Goal: Task Accomplishment & Management: Use online tool/utility

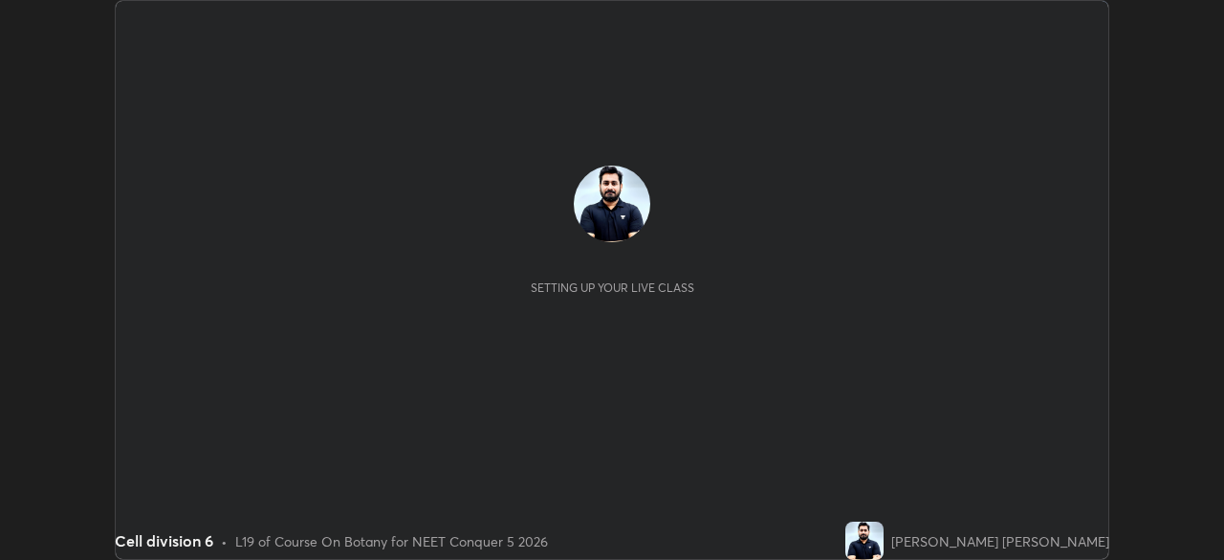
scroll to position [560, 1224]
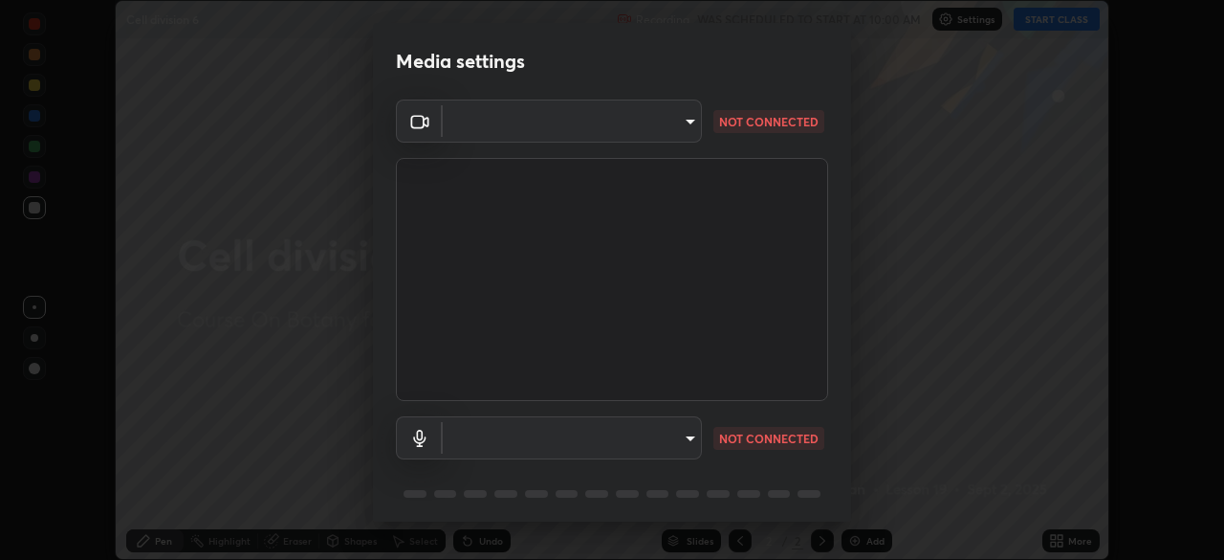
type input "6de8c8c8c69a591e8c739c30eda71f68b62f532a13bcefb910f5f36625bfec2e"
type input "communications"
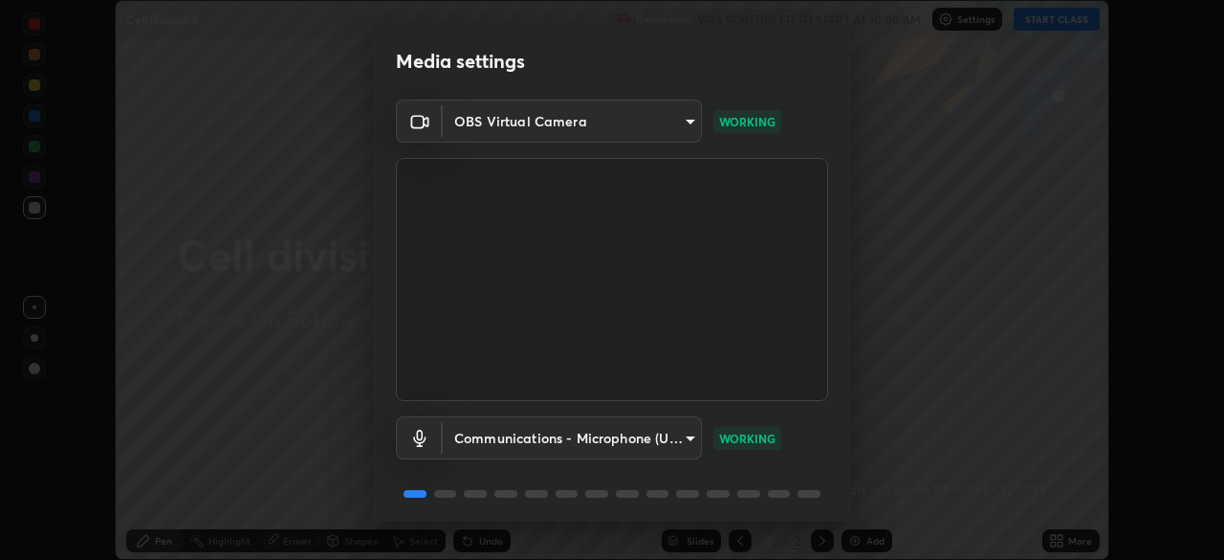
scroll to position [68, 0]
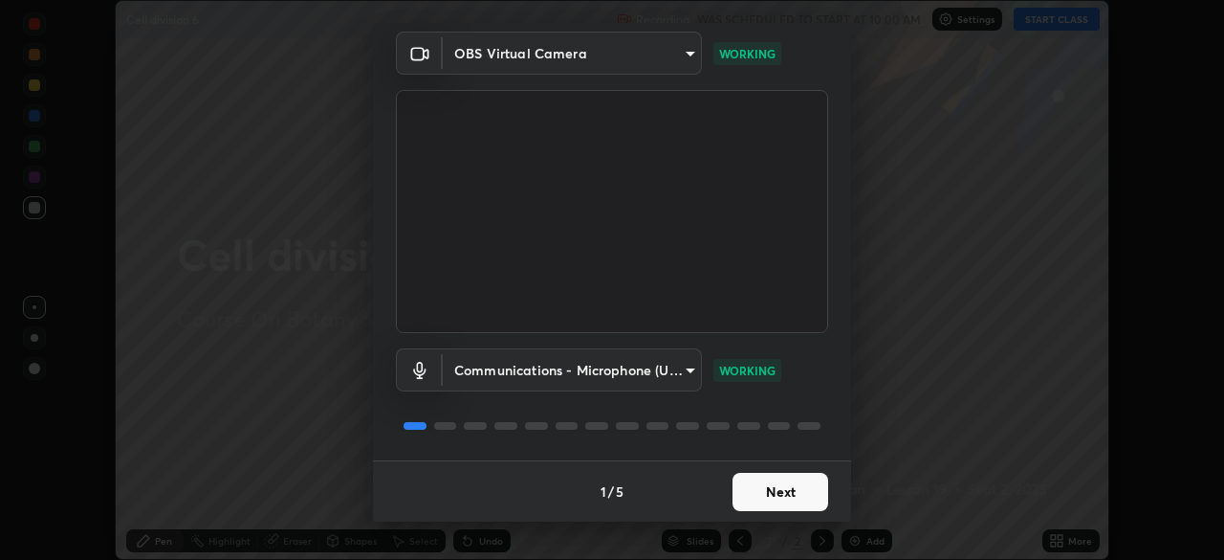
click at [754, 491] on button "Next" at bounding box center [781, 492] width 96 height 38
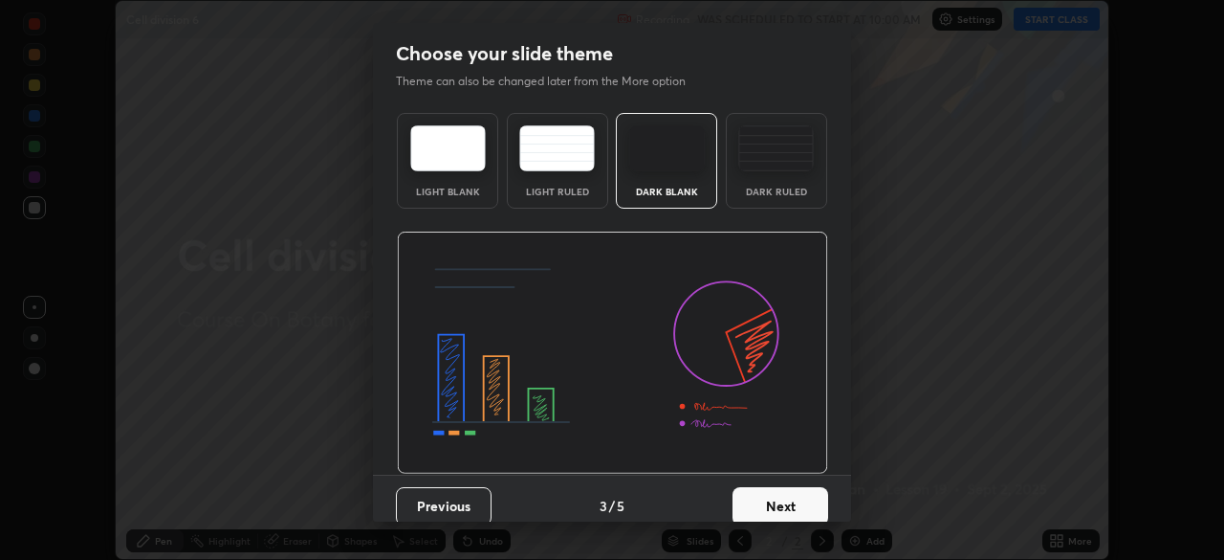
click at [756, 495] on button "Next" at bounding box center [781, 506] width 96 height 38
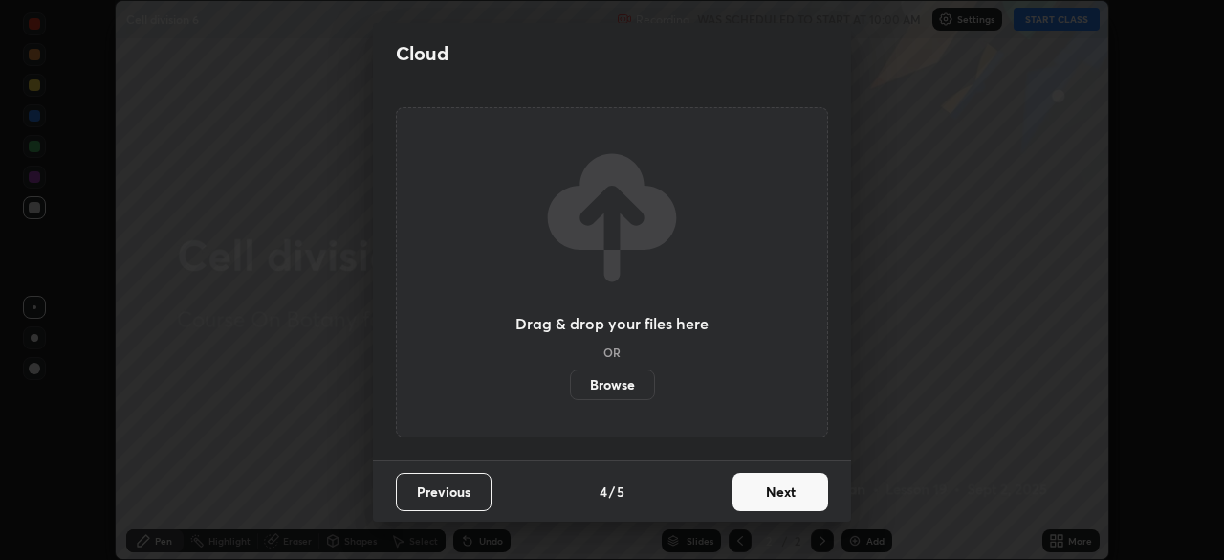
click at [756, 494] on button "Next" at bounding box center [781, 492] width 96 height 38
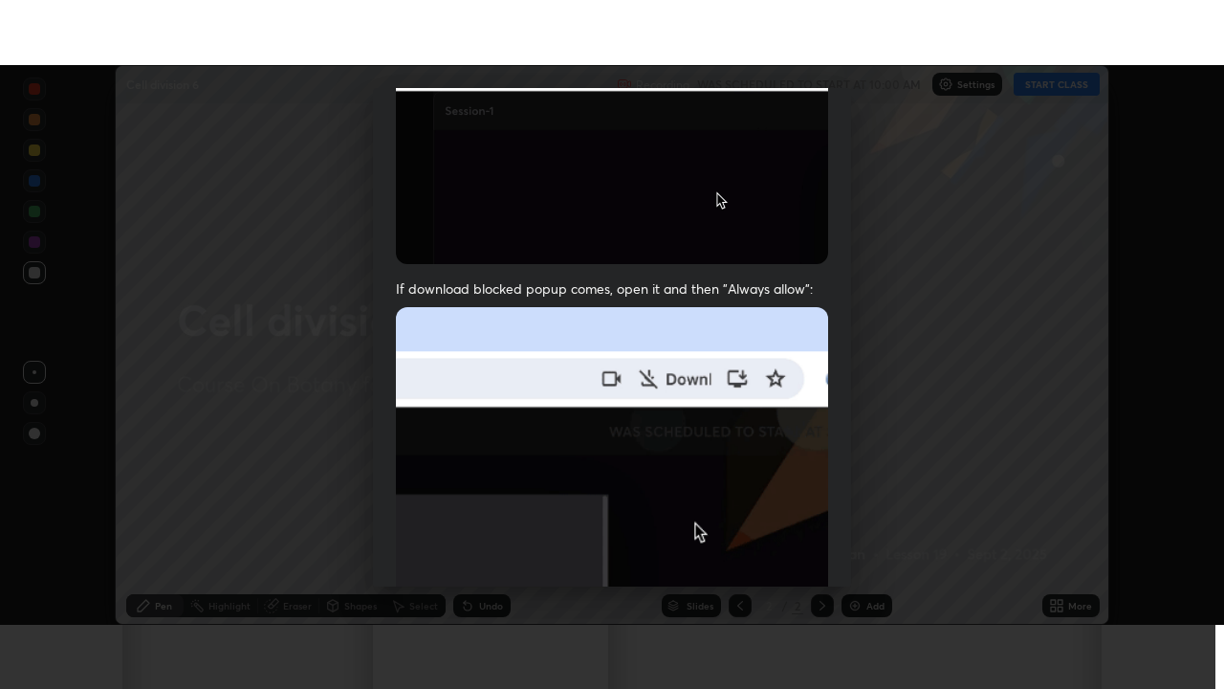
scroll to position [458, 0]
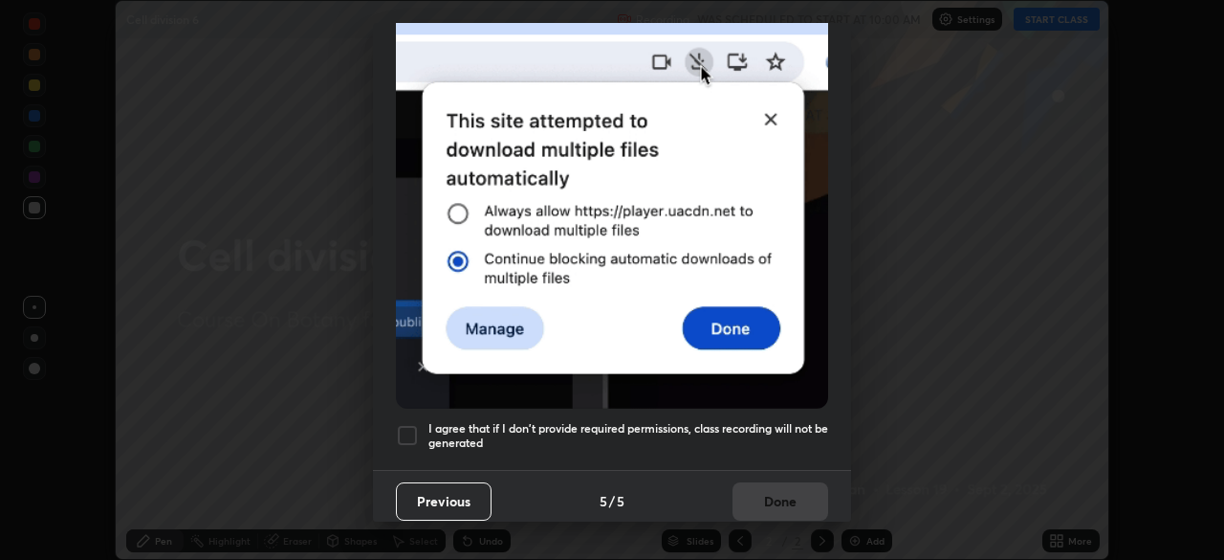
click at [730, 421] on h5 "I agree that if I don't provide required permissions, class recording will not …" at bounding box center [629, 436] width 400 height 30
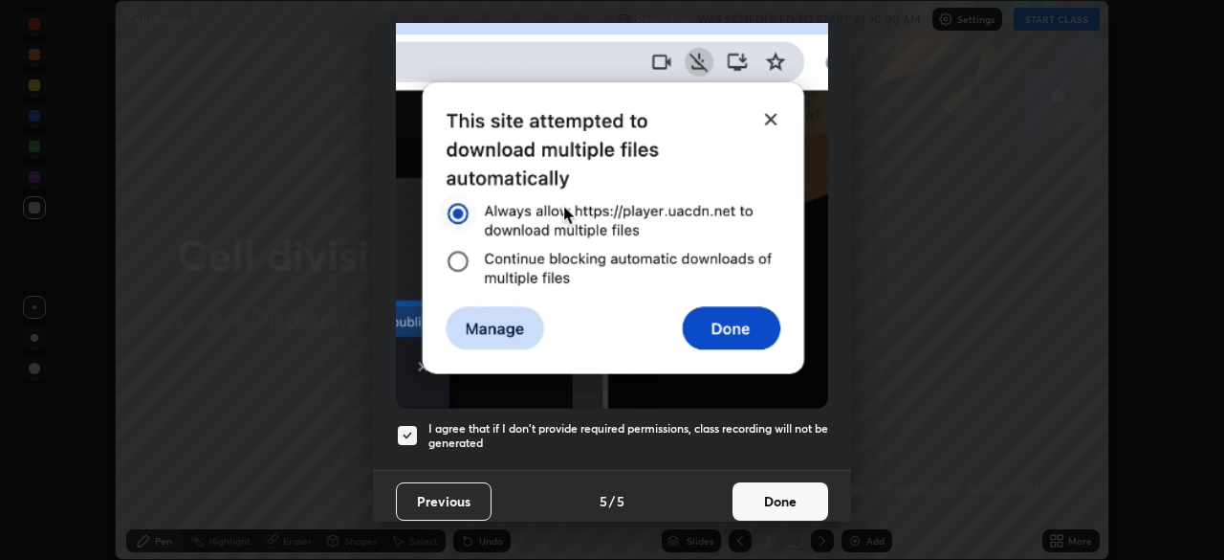
click at [770, 493] on button "Done" at bounding box center [781, 501] width 96 height 38
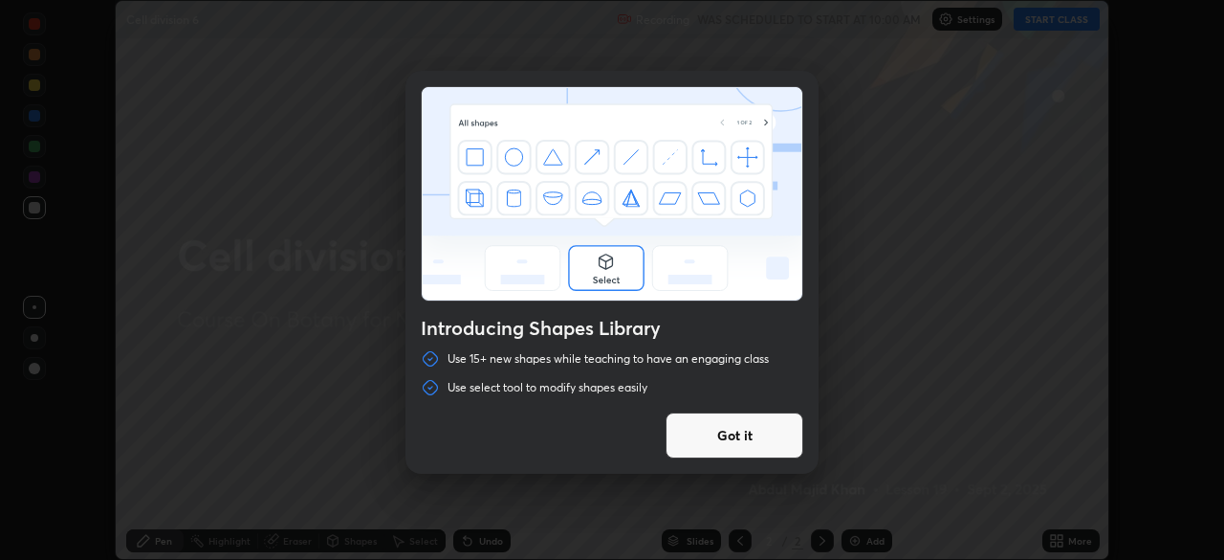
click at [864, 364] on div "Introducing Shapes Library Use 15+ new shapes while teaching to have an engagin…" at bounding box center [612, 280] width 1224 height 560
click at [954, 196] on div "Introducing Shapes Library Use 15+ new shapes while teaching to have an engagin…" at bounding box center [612, 280] width 1224 height 560
click at [890, 335] on div "Introducing Shapes Library Use 15+ new shapes while teaching to have an engagin…" at bounding box center [612, 280] width 1224 height 560
click at [776, 449] on button "Got it" at bounding box center [735, 435] width 138 height 46
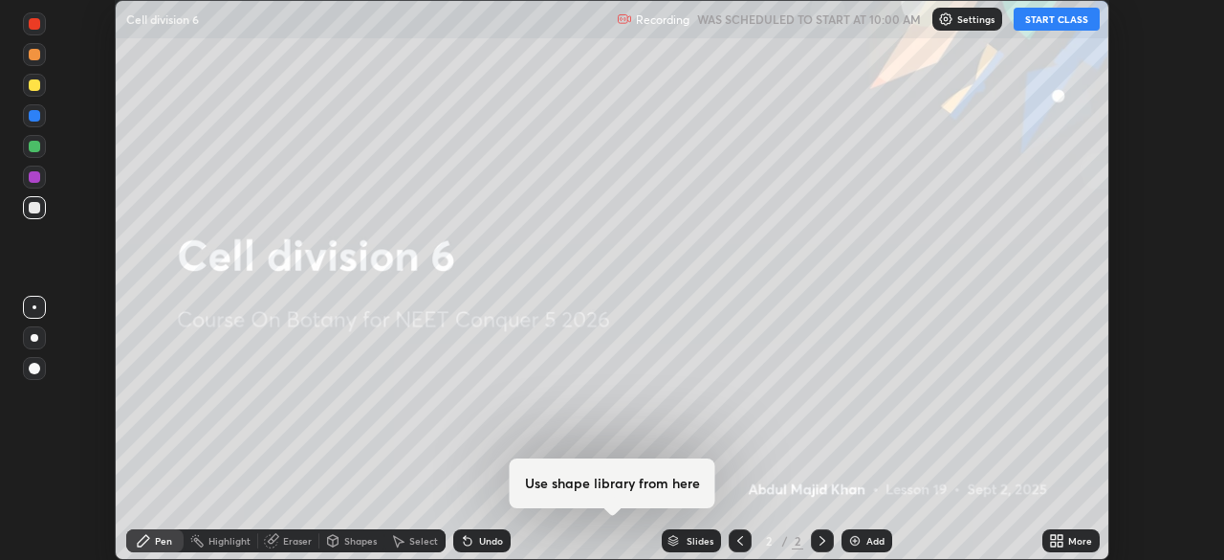
click at [1068, 14] on button "START CLASS" at bounding box center [1057, 19] width 86 height 23
click at [1061, 536] on icon at bounding box center [1060, 537] width 5 height 5
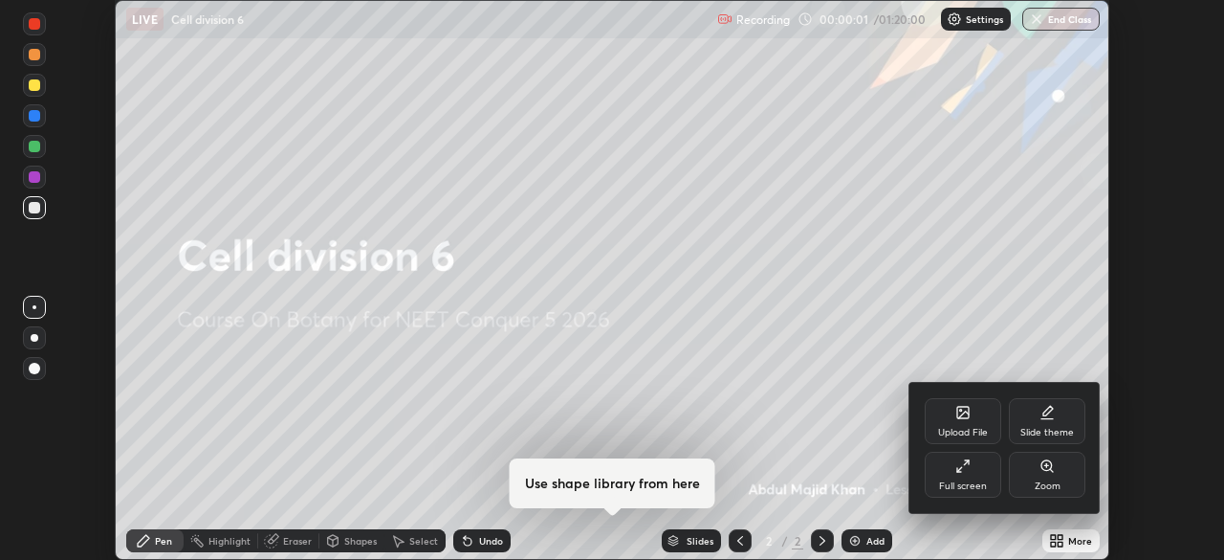
click at [976, 472] on div "Full screen" at bounding box center [963, 474] width 77 height 46
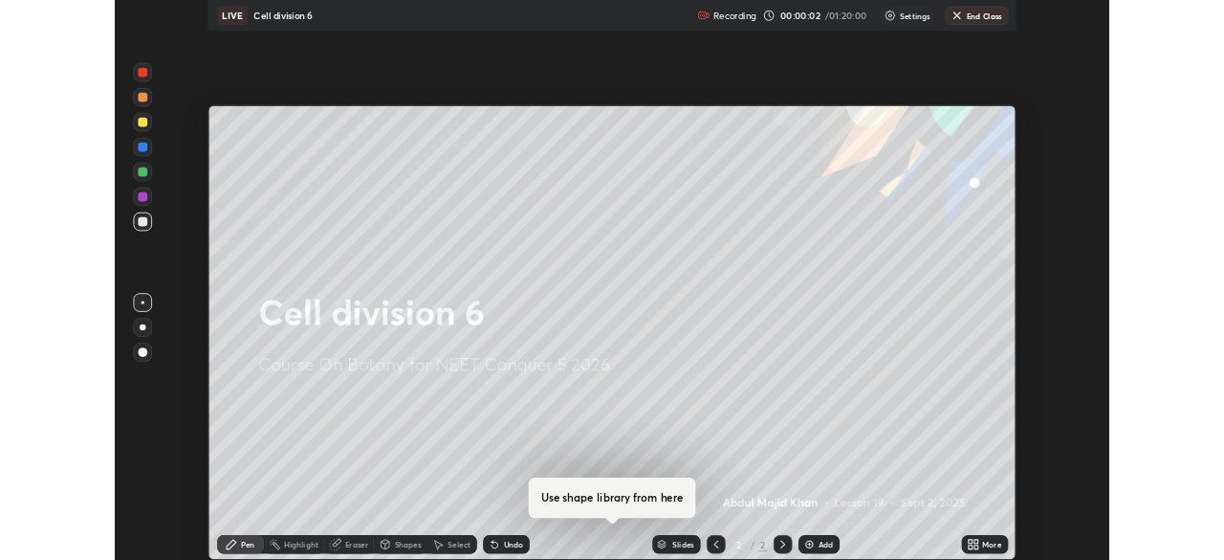
scroll to position [689, 1224]
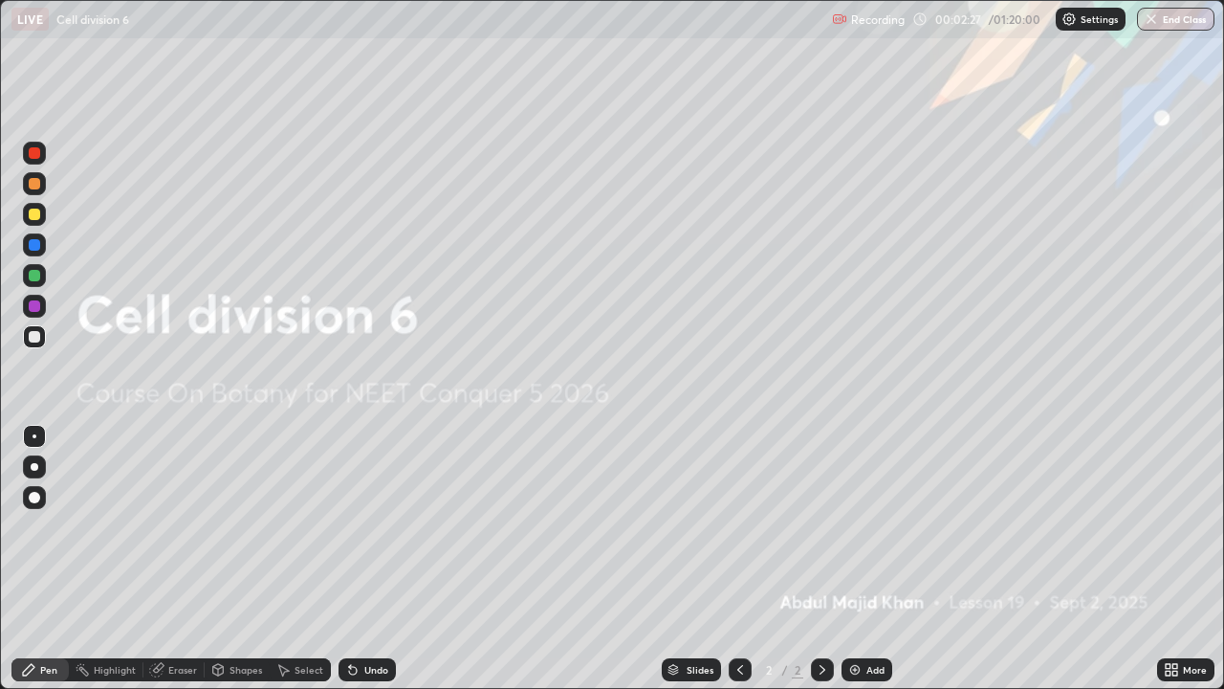
click at [34, 467] on div at bounding box center [35, 467] width 8 height 8
click at [38, 217] on div at bounding box center [34, 214] width 11 height 11
click at [876, 559] on div "Add" at bounding box center [867, 669] width 51 height 23
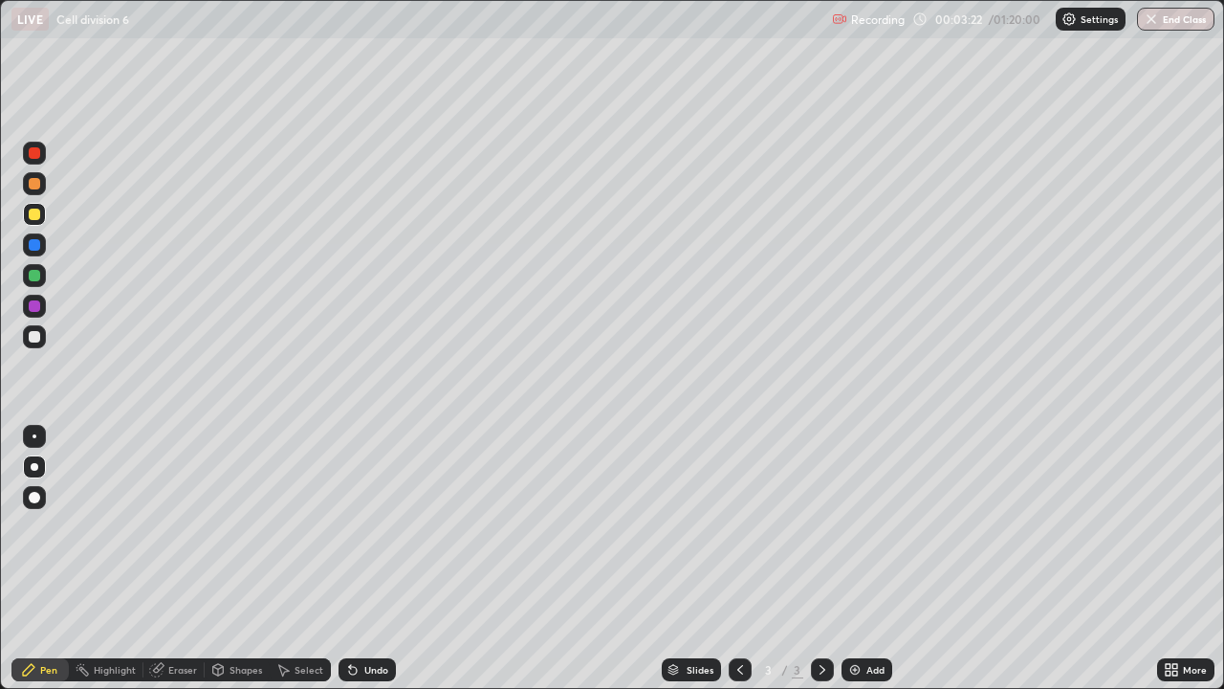
click at [375, 559] on div "Undo" at bounding box center [376, 670] width 24 height 10
click at [33, 215] on div at bounding box center [34, 214] width 11 height 11
click at [367, 559] on div "Undo" at bounding box center [376, 670] width 24 height 10
click at [370, 559] on div "Undo" at bounding box center [376, 670] width 24 height 10
click at [35, 247] on div at bounding box center [34, 244] width 11 height 11
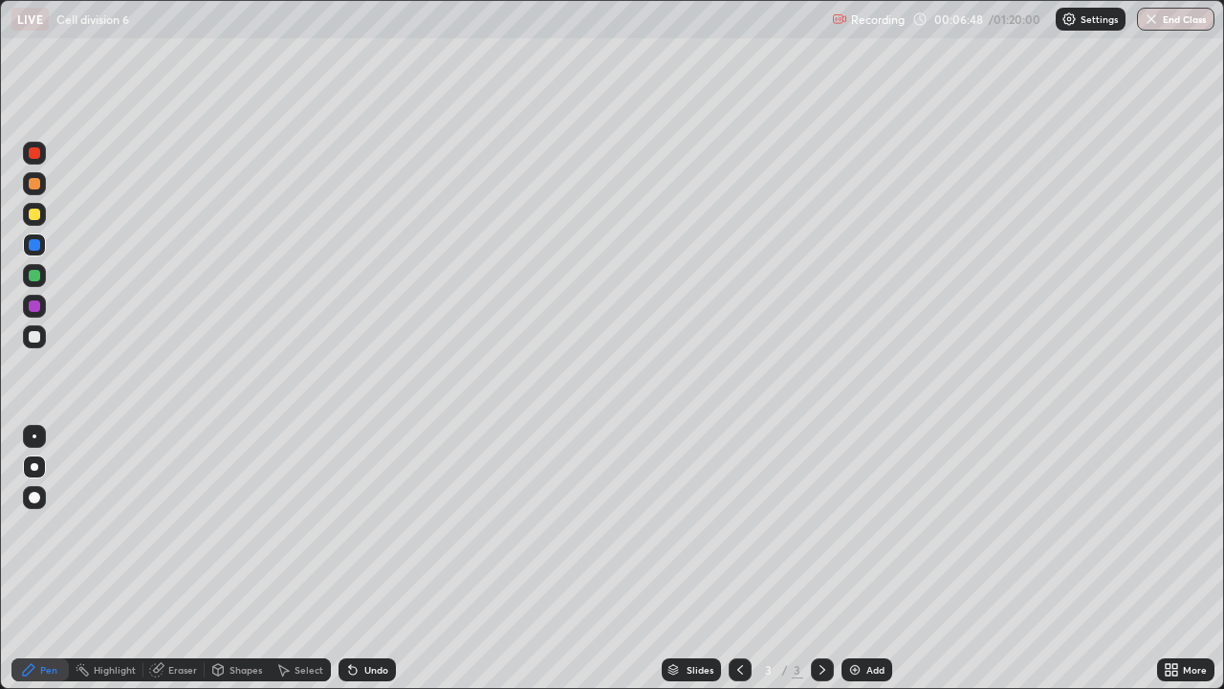
click at [34, 274] on div at bounding box center [34, 275] width 11 height 11
click at [368, 559] on div "Undo" at bounding box center [367, 669] width 57 height 23
click at [370, 559] on div "Undo" at bounding box center [376, 670] width 24 height 10
click at [367, 559] on div "Undo" at bounding box center [376, 670] width 24 height 10
click at [372, 559] on div "Undo" at bounding box center [376, 670] width 24 height 10
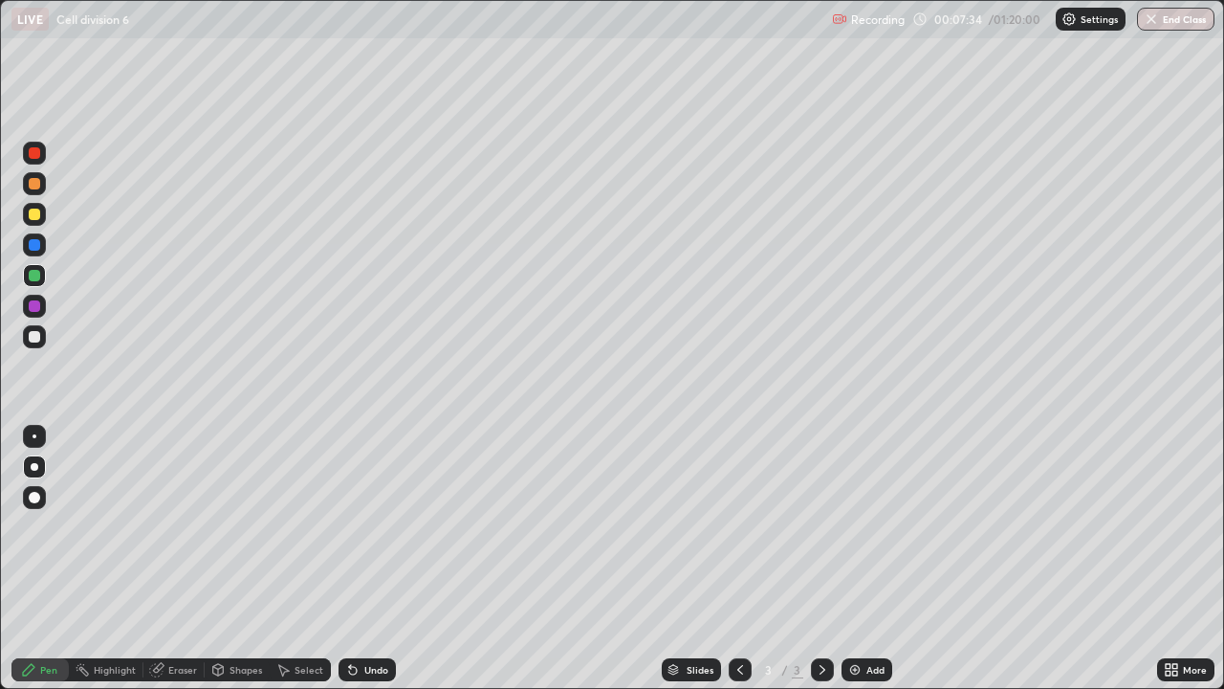
click at [374, 559] on div "Undo" at bounding box center [367, 669] width 57 height 23
click at [371, 559] on div "Undo" at bounding box center [367, 669] width 57 height 23
click at [39, 213] on div at bounding box center [34, 214] width 11 height 11
click at [301, 559] on div "Select" at bounding box center [309, 670] width 29 height 10
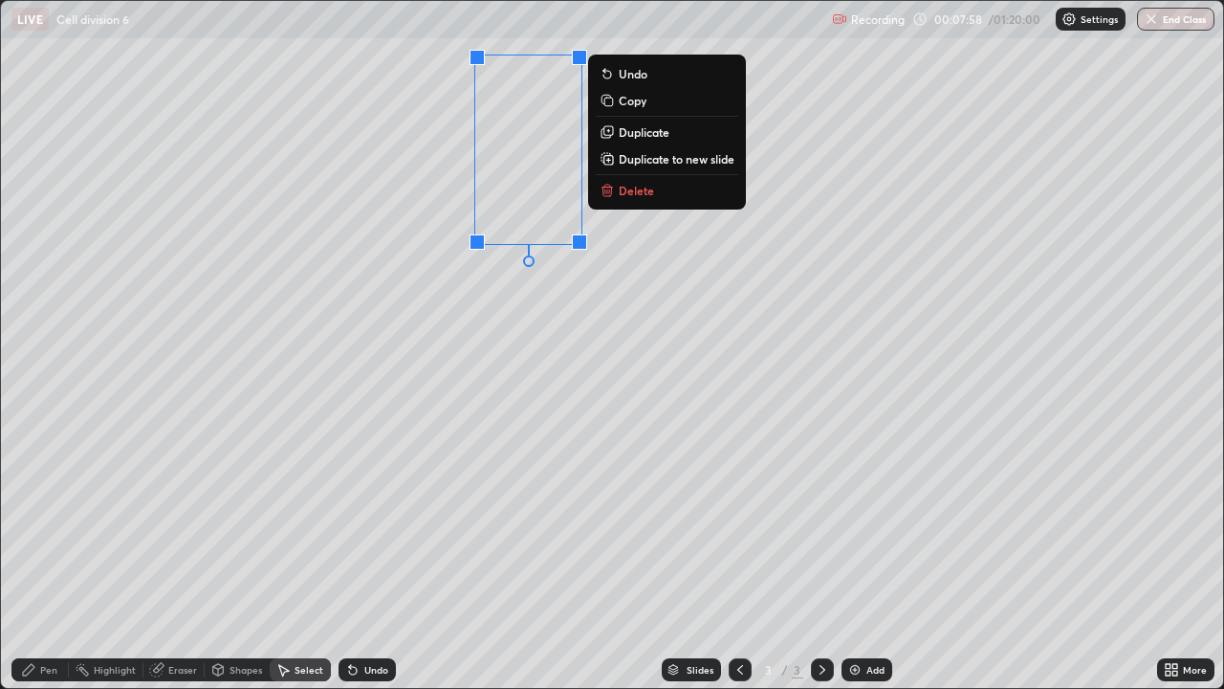
click at [649, 131] on p "Duplicate" at bounding box center [644, 131] width 51 height 15
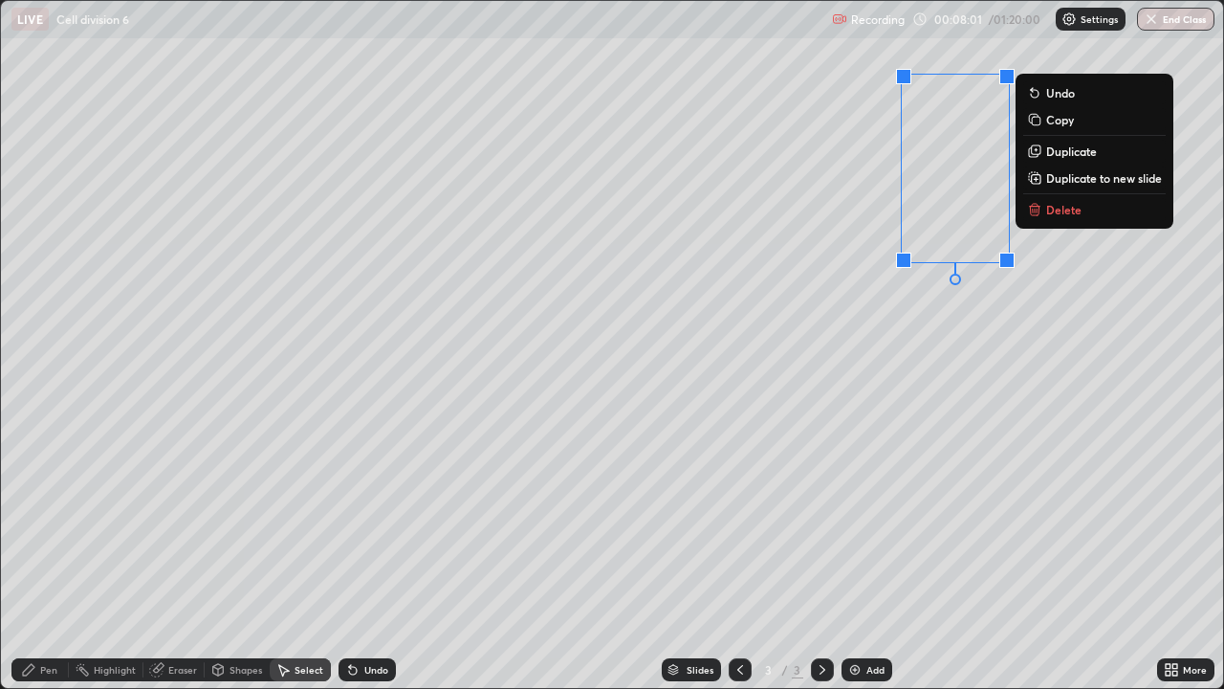
click at [860, 308] on div "0 ° Undo Copy Duplicate Duplicate to new slide Delete" at bounding box center [612, 344] width 1222 height 687
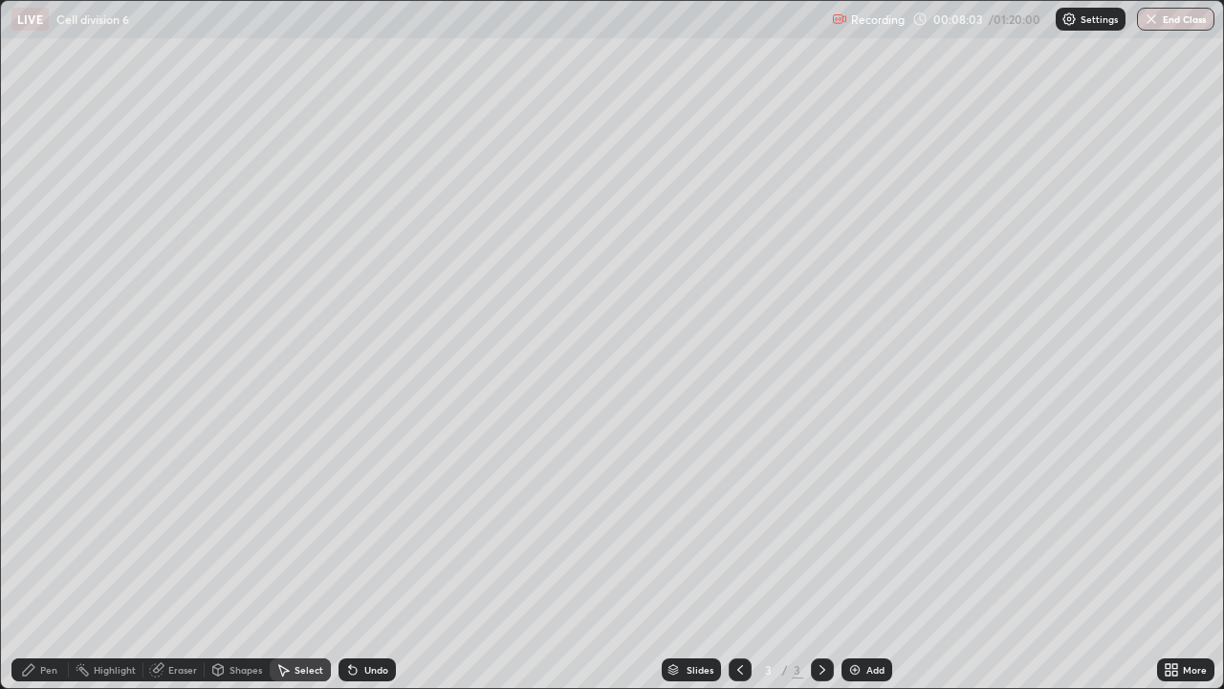
click at [47, 559] on div "Pen" at bounding box center [48, 670] width 17 height 10
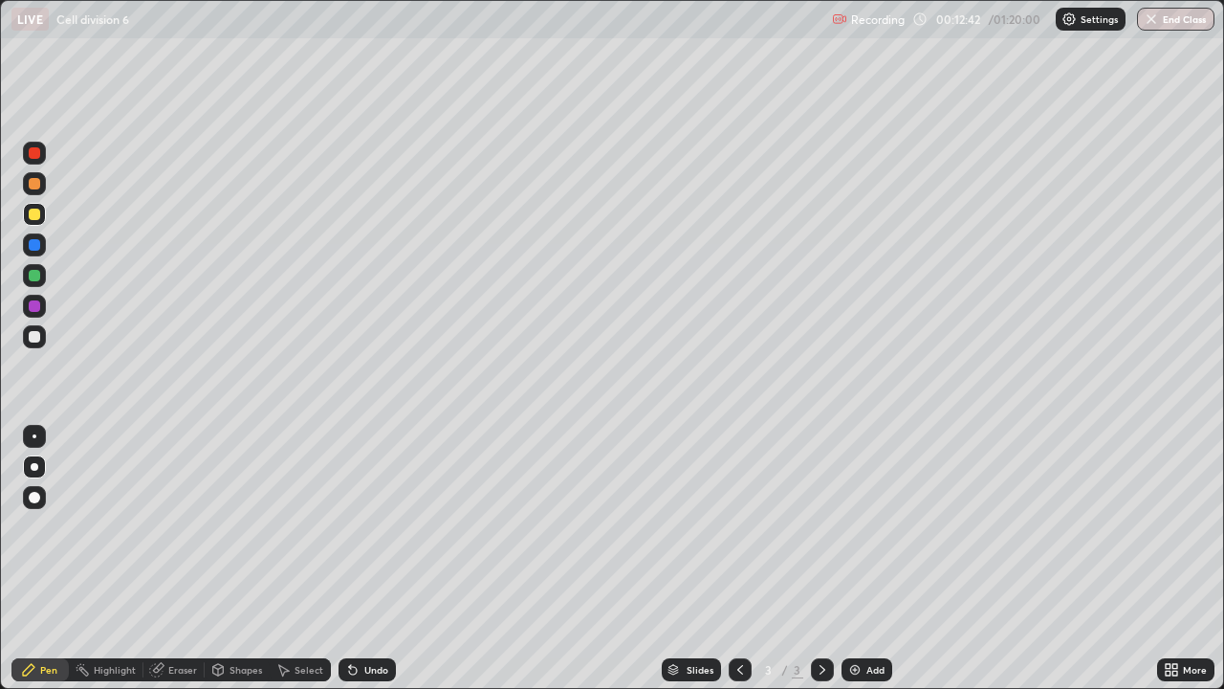
click at [873, 559] on div "Add" at bounding box center [876, 670] width 18 height 10
click at [30, 217] on div at bounding box center [34, 214] width 11 height 11
click at [30, 334] on div at bounding box center [34, 336] width 11 height 11
click at [318, 559] on div "Select" at bounding box center [309, 670] width 29 height 10
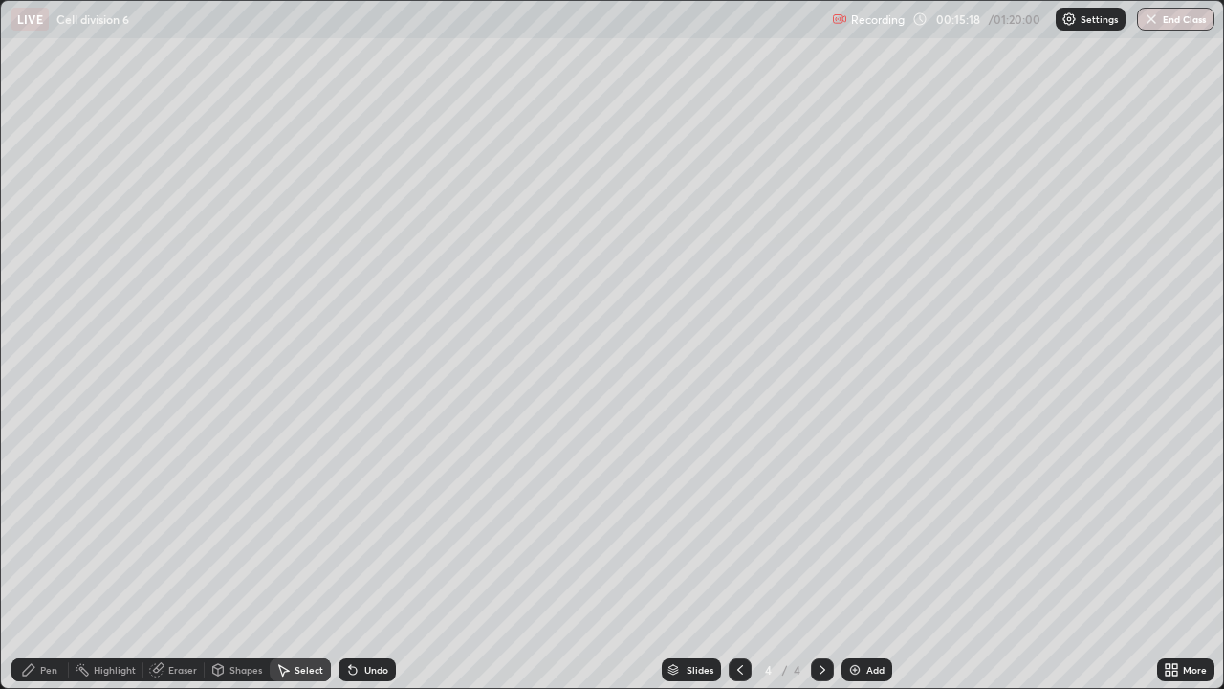
click at [375, 559] on div "Undo" at bounding box center [376, 670] width 24 height 10
click at [373, 559] on div "Undo" at bounding box center [376, 670] width 24 height 10
click at [364, 559] on div "Undo" at bounding box center [376, 670] width 24 height 10
click at [363, 559] on div "Undo" at bounding box center [367, 669] width 57 height 23
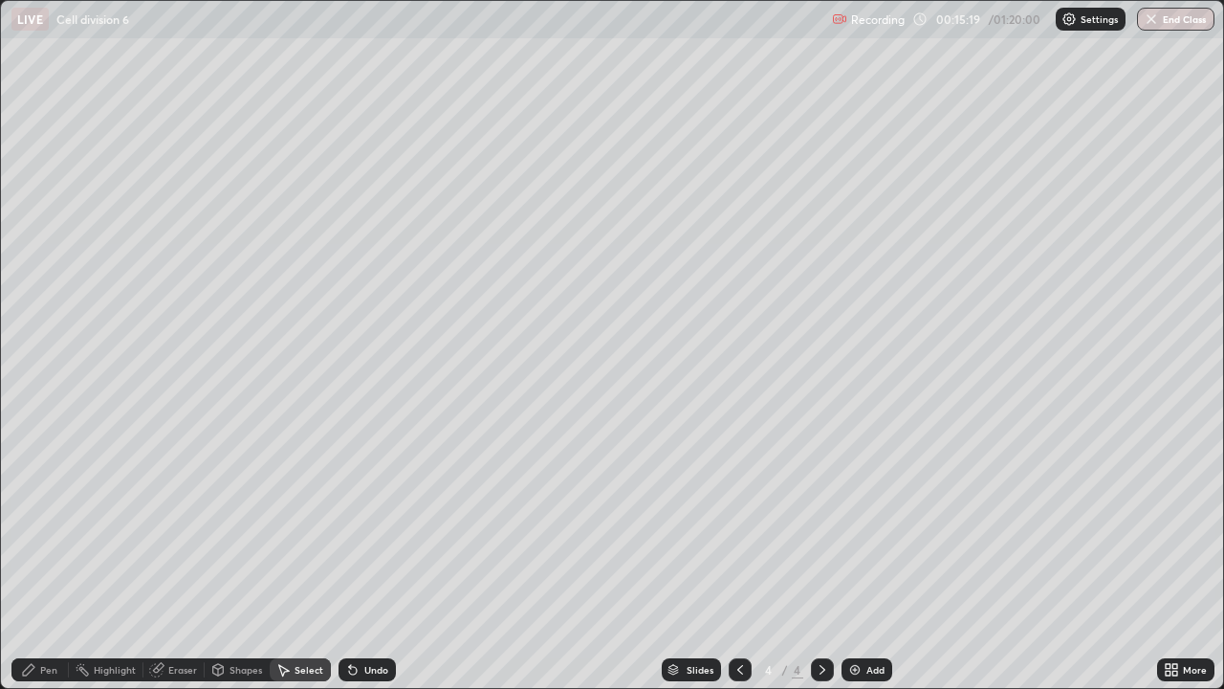
click at [364, 559] on div "Undo" at bounding box center [376, 670] width 24 height 10
click at [361, 559] on div "Undo" at bounding box center [367, 669] width 57 height 23
click at [359, 559] on div "Undo" at bounding box center [367, 669] width 57 height 23
click at [49, 559] on div "Pen" at bounding box center [48, 670] width 17 height 10
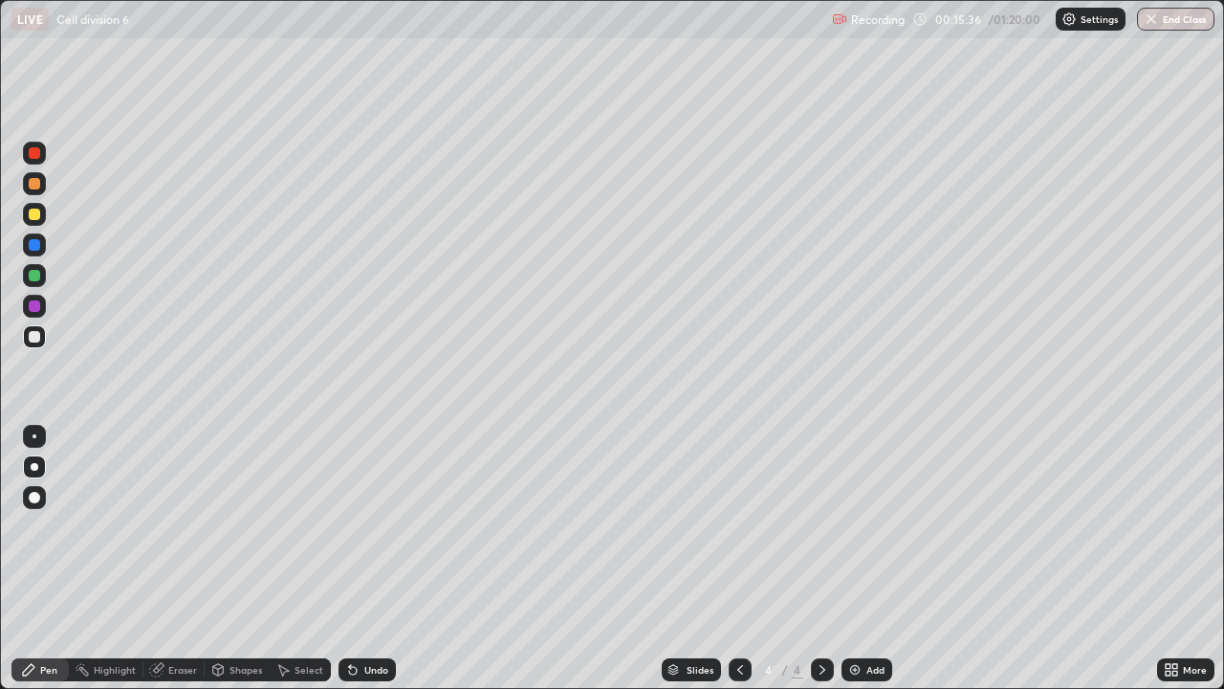
click at [33, 336] on div at bounding box center [34, 336] width 11 height 11
click at [35, 246] on div at bounding box center [34, 244] width 11 height 11
click at [36, 336] on div at bounding box center [34, 336] width 11 height 11
click at [34, 245] on div at bounding box center [34, 244] width 11 height 11
click at [30, 331] on div at bounding box center [34, 336] width 23 height 23
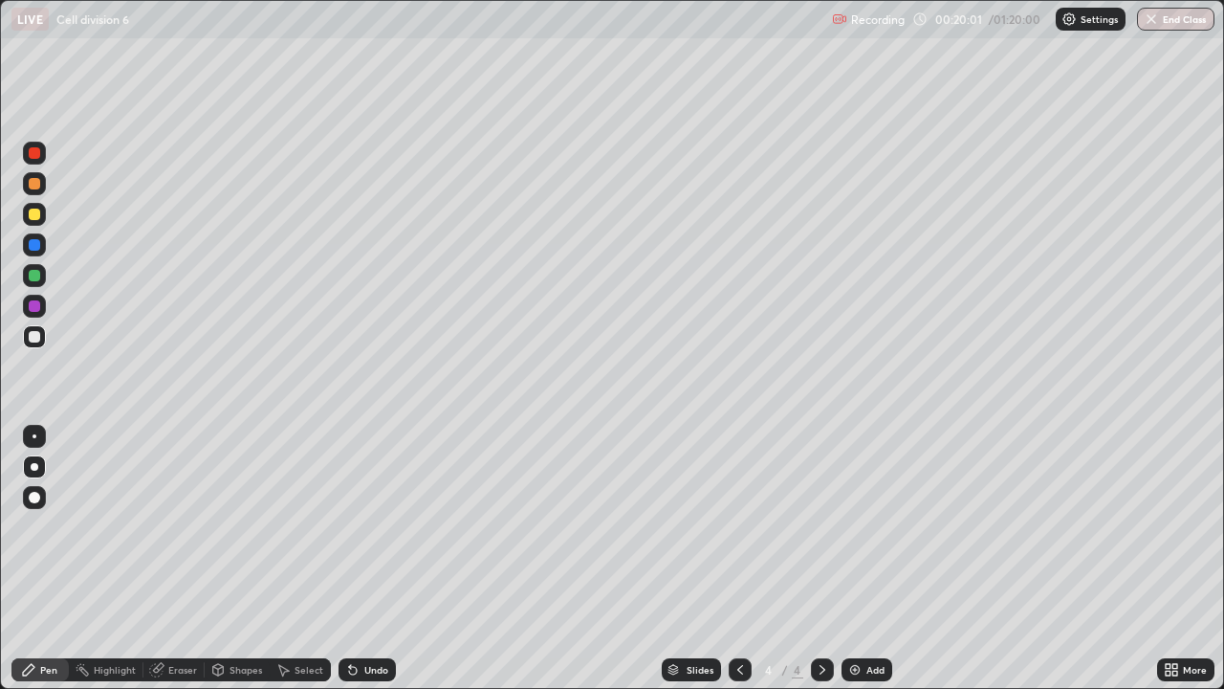
click at [35, 306] on div at bounding box center [34, 305] width 11 height 11
click at [31, 333] on div at bounding box center [34, 336] width 11 height 11
click at [364, 559] on div "Undo" at bounding box center [376, 670] width 24 height 10
click at [33, 275] on div at bounding box center [34, 275] width 11 height 11
click at [363, 559] on div "Undo" at bounding box center [367, 669] width 57 height 23
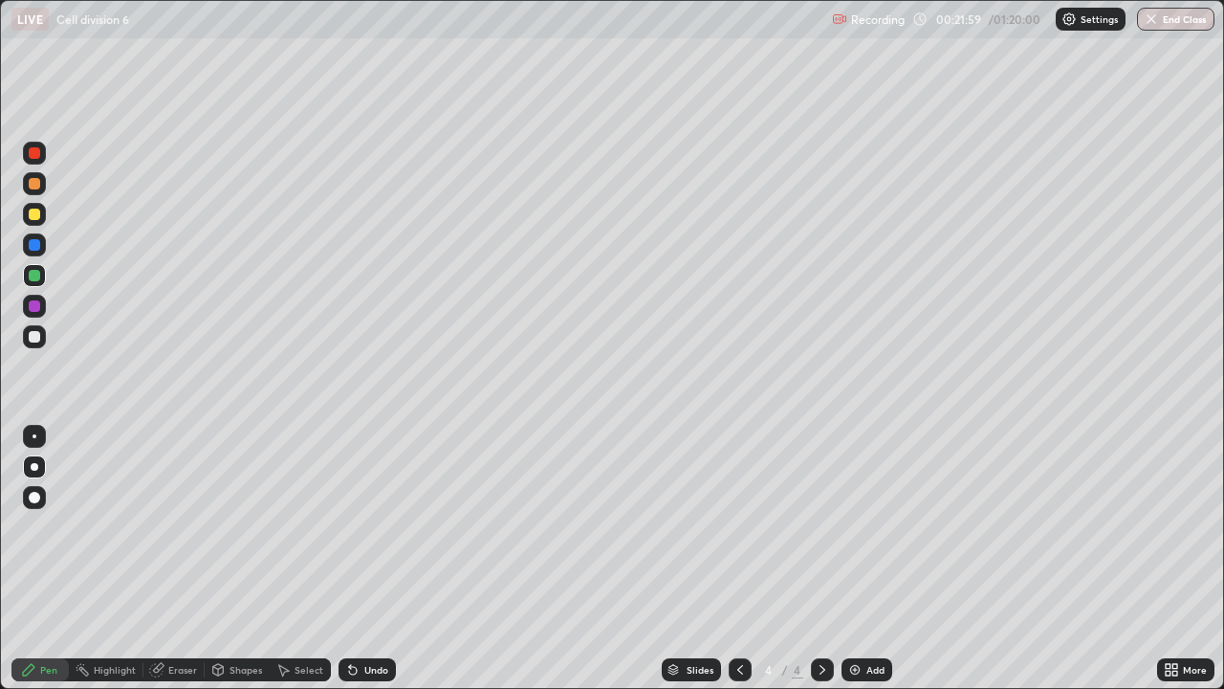
click at [34, 339] on div at bounding box center [34, 336] width 11 height 11
click at [370, 559] on div "Undo" at bounding box center [367, 669] width 57 height 23
click at [378, 559] on div "Undo" at bounding box center [376, 670] width 24 height 10
click at [372, 559] on div "Undo" at bounding box center [376, 670] width 24 height 10
click at [369, 559] on div "Undo" at bounding box center [367, 669] width 57 height 23
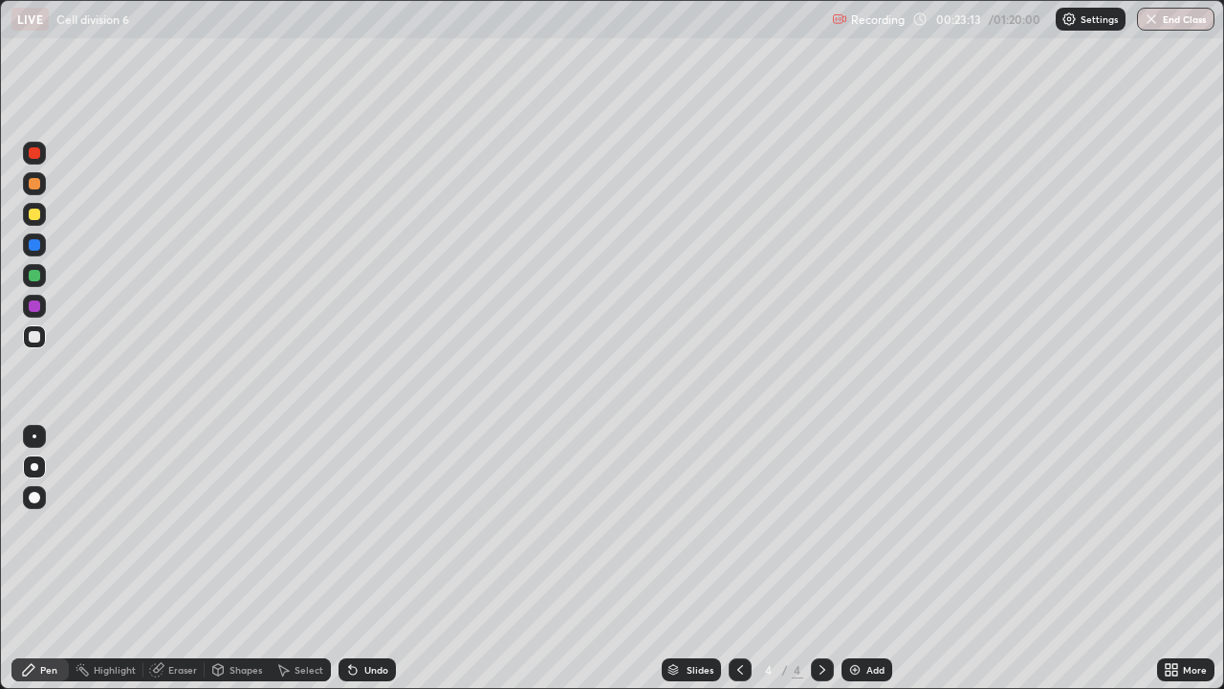
click at [34, 274] on div at bounding box center [34, 275] width 11 height 11
click at [38, 275] on div at bounding box center [34, 275] width 11 height 11
click at [366, 559] on div "Undo" at bounding box center [376, 670] width 24 height 10
click at [872, 559] on div "Add" at bounding box center [876, 670] width 18 height 10
click at [366, 559] on div "Undo" at bounding box center [376, 670] width 24 height 10
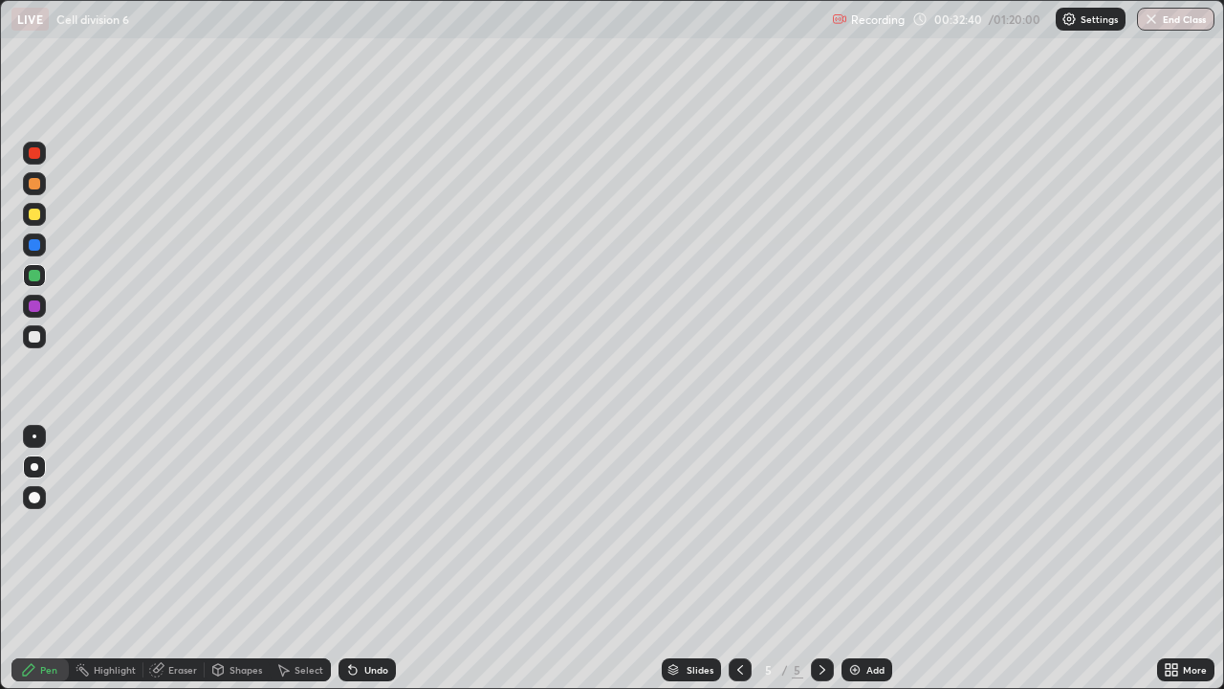
click at [379, 559] on div "Undo" at bounding box center [376, 670] width 24 height 10
click at [376, 559] on div "Undo" at bounding box center [376, 670] width 24 height 10
click at [311, 559] on div "Select" at bounding box center [309, 670] width 29 height 10
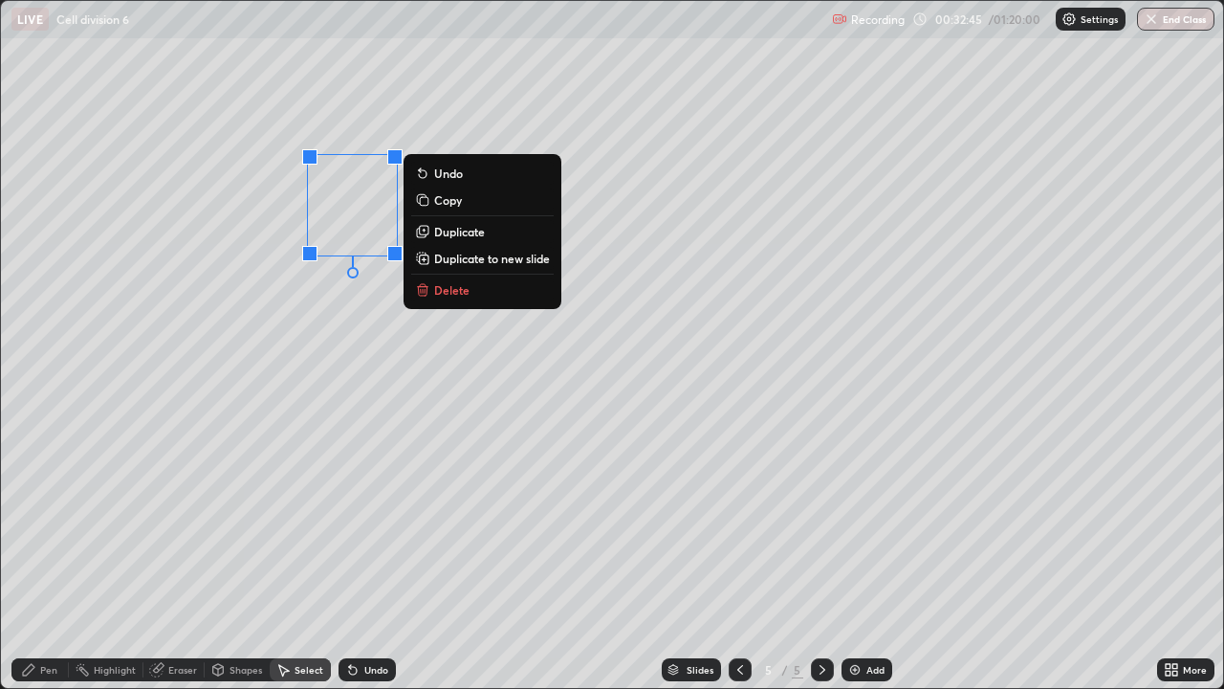
click at [456, 229] on p "Duplicate" at bounding box center [459, 231] width 51 height 15
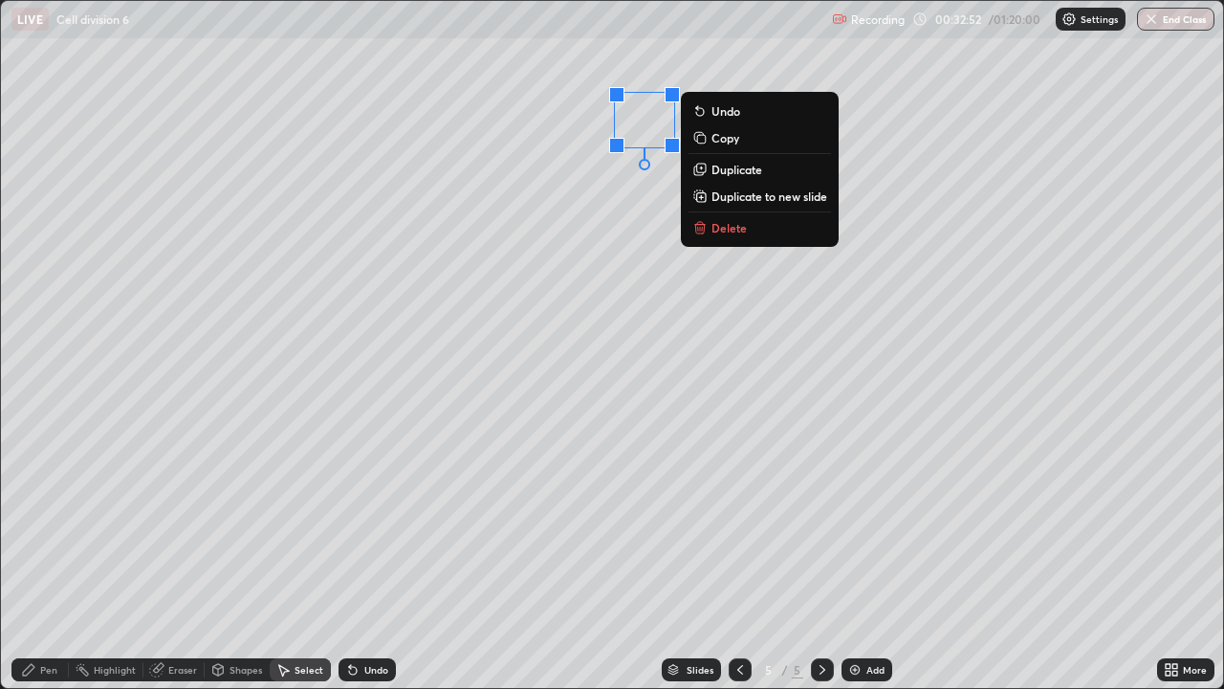
click at [737, 171] on p "Duplicate" at bounding box center [737, 169] width 51 height 15
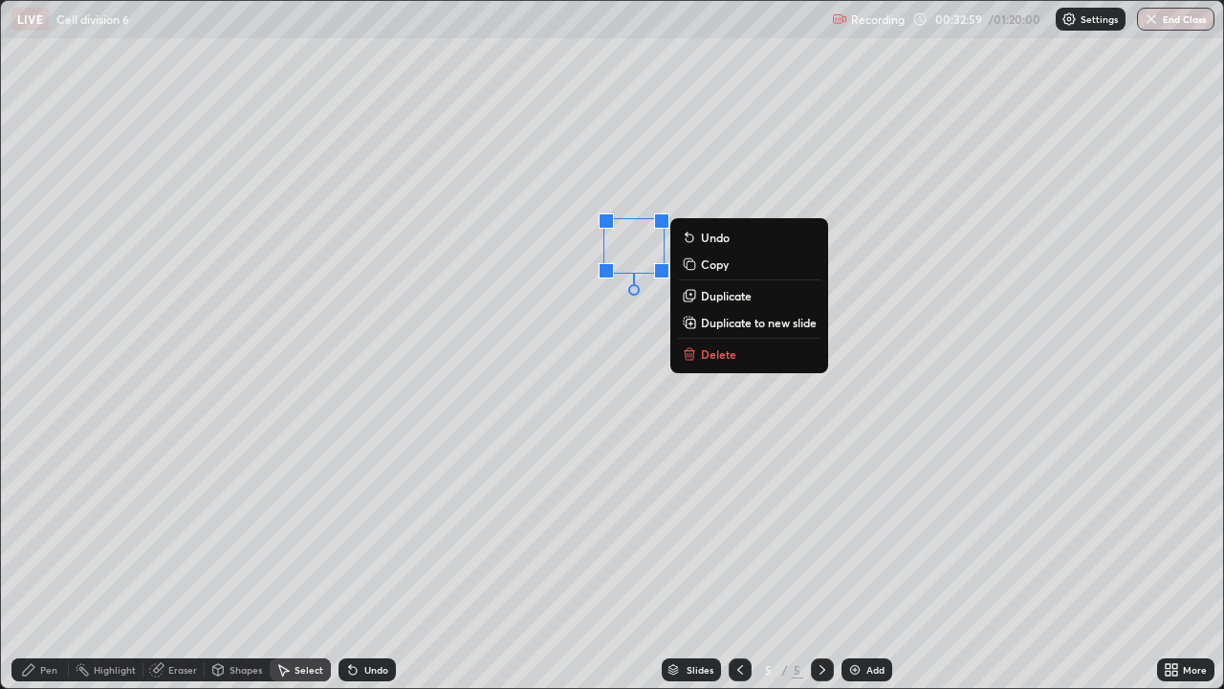
click at [645, 127] on div "0 ° Undo Copy Duplicate Duplicate to new slide Delete" at bounding box center [612, 344] width 1222 height 687
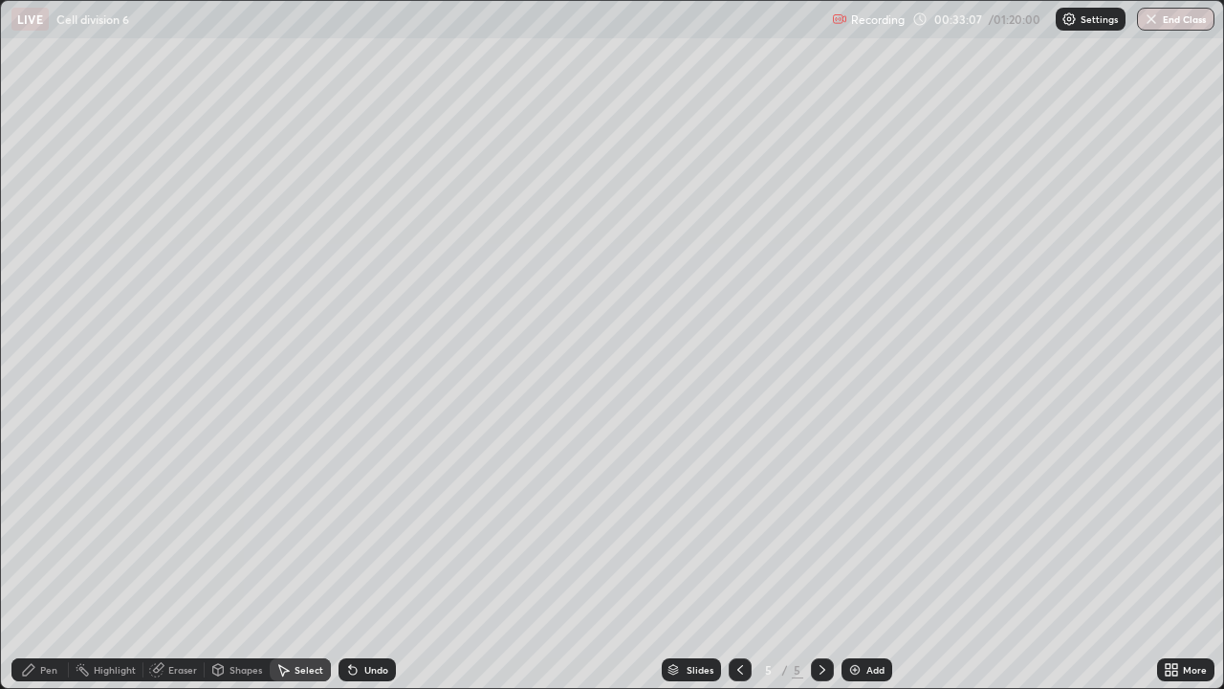
click at [52, 559] on div "Pen" at bounding box center [48, 670] width 17 height 10
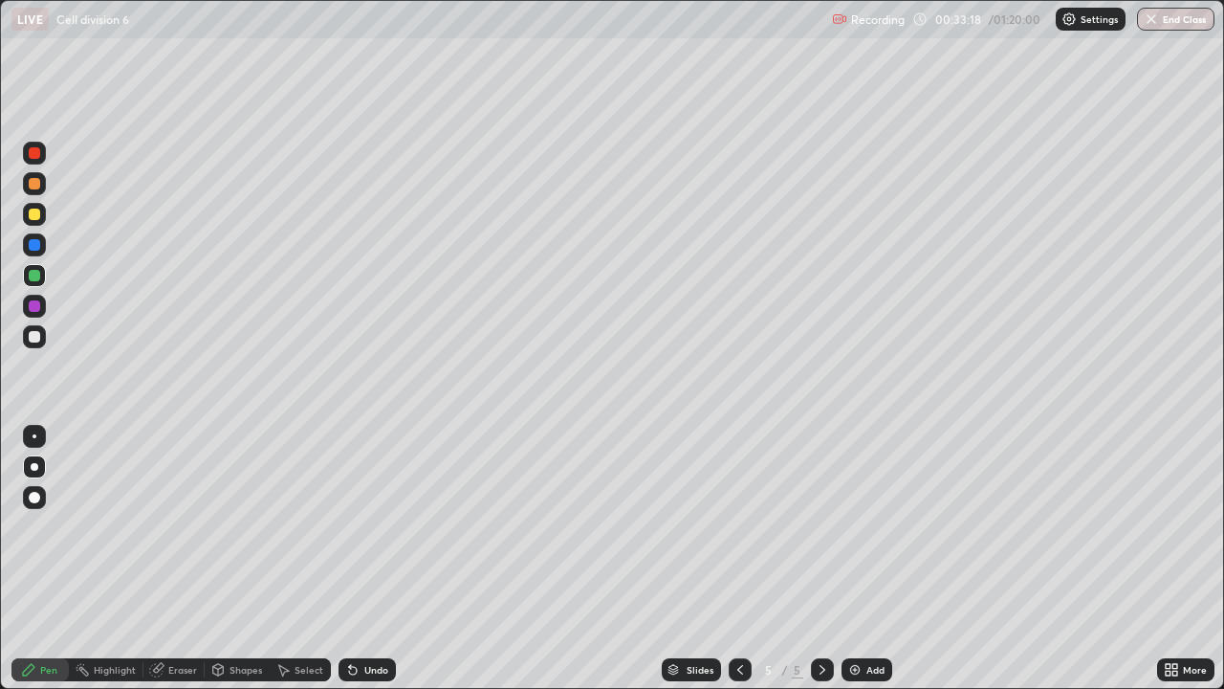
click at [304, 559] on div "Select" at bounding box center [309, 670] width 29 height 10
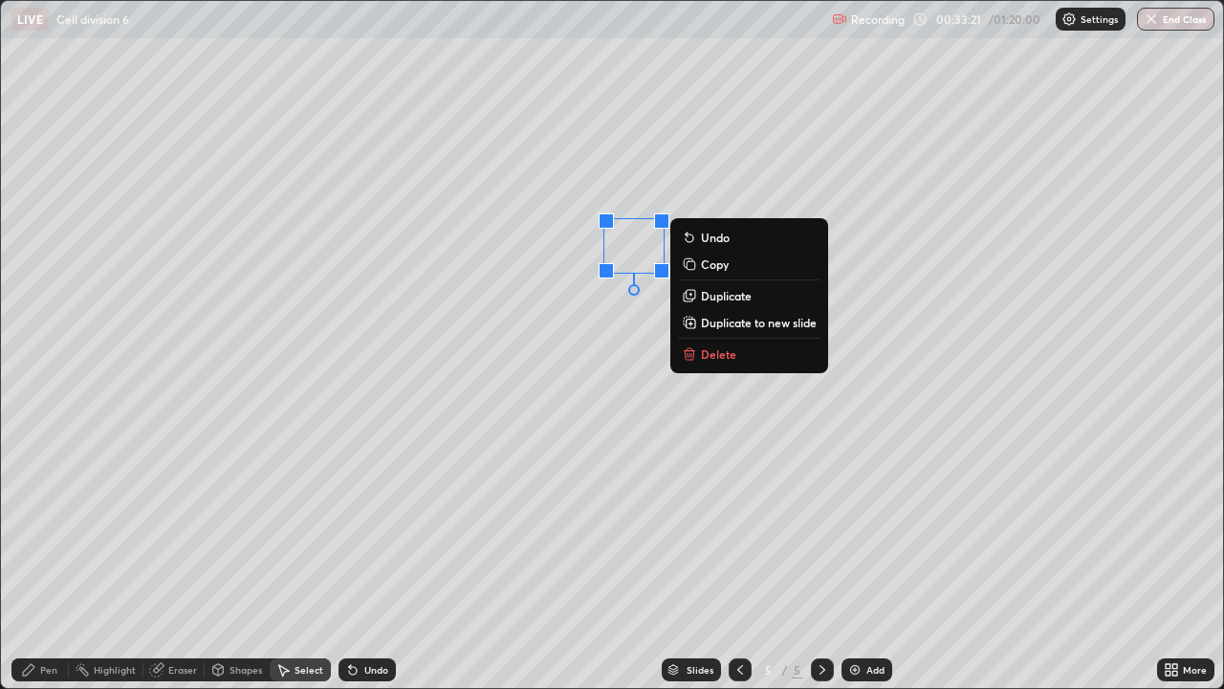
click at [731, 294] on p "Duplicate" at bounding box center [726, 295] width 51 height 15
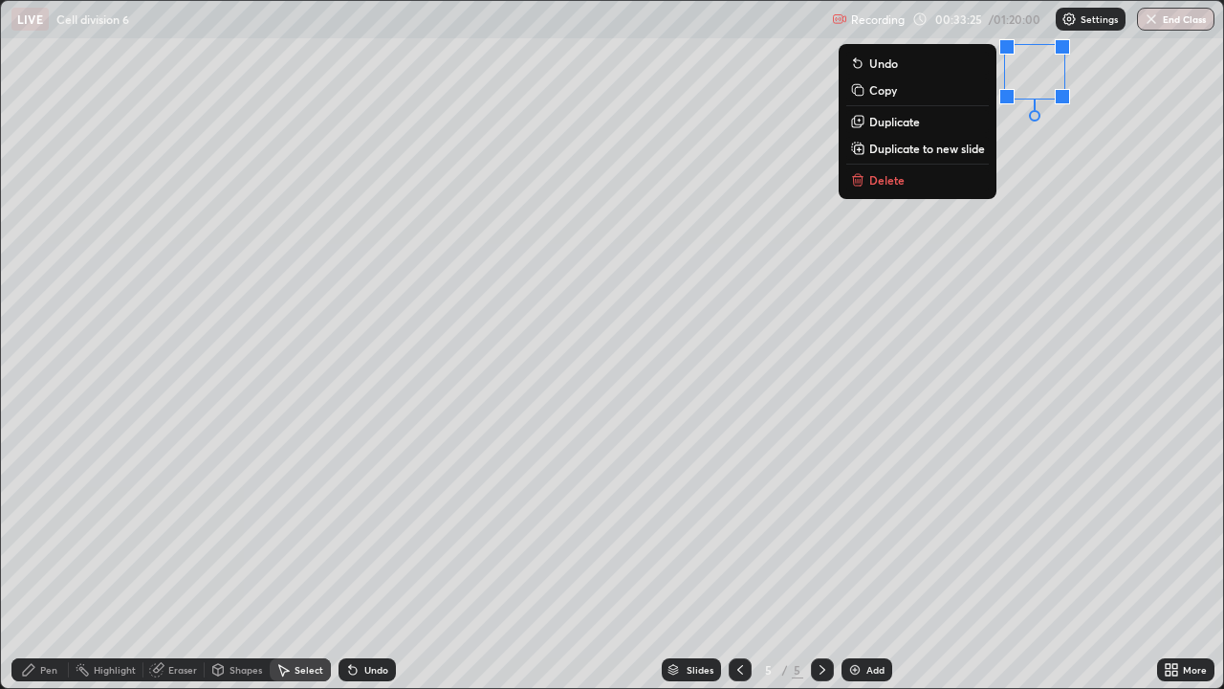
click at [896, 123] on p "Duplicate" at bounding box center [894, 121] width 51 height 15
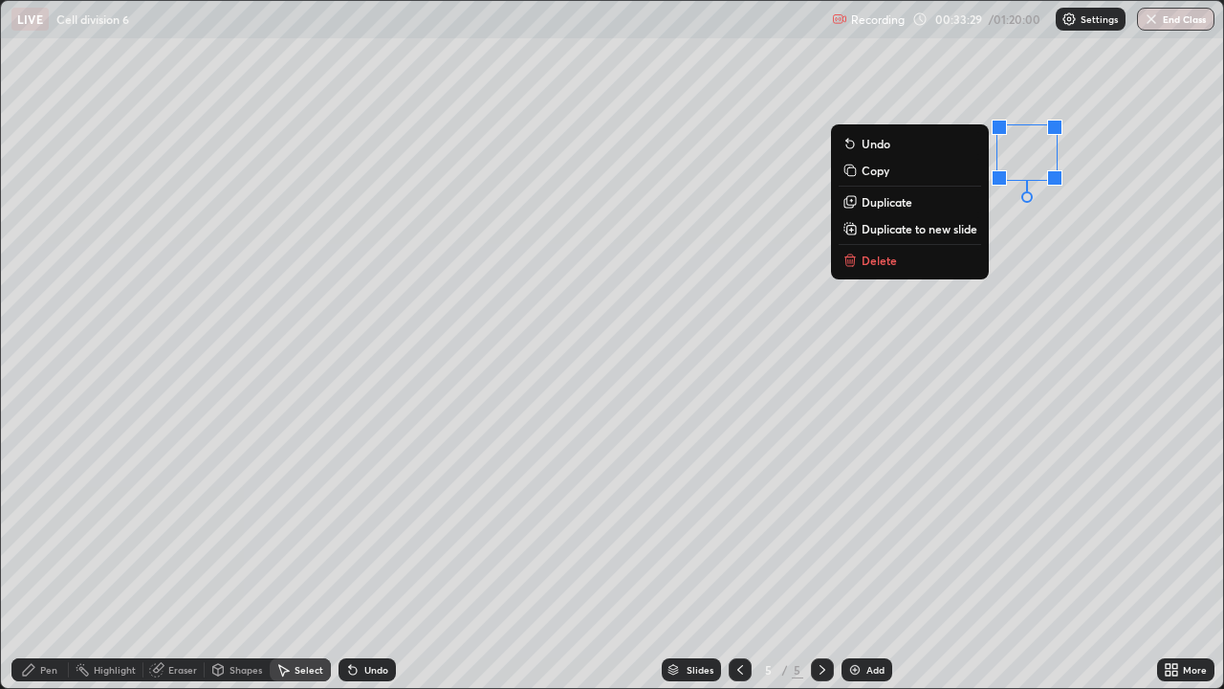
click at [899, 202] on p "Duplicate" at bounding box center [887, 201] width 51 height 15
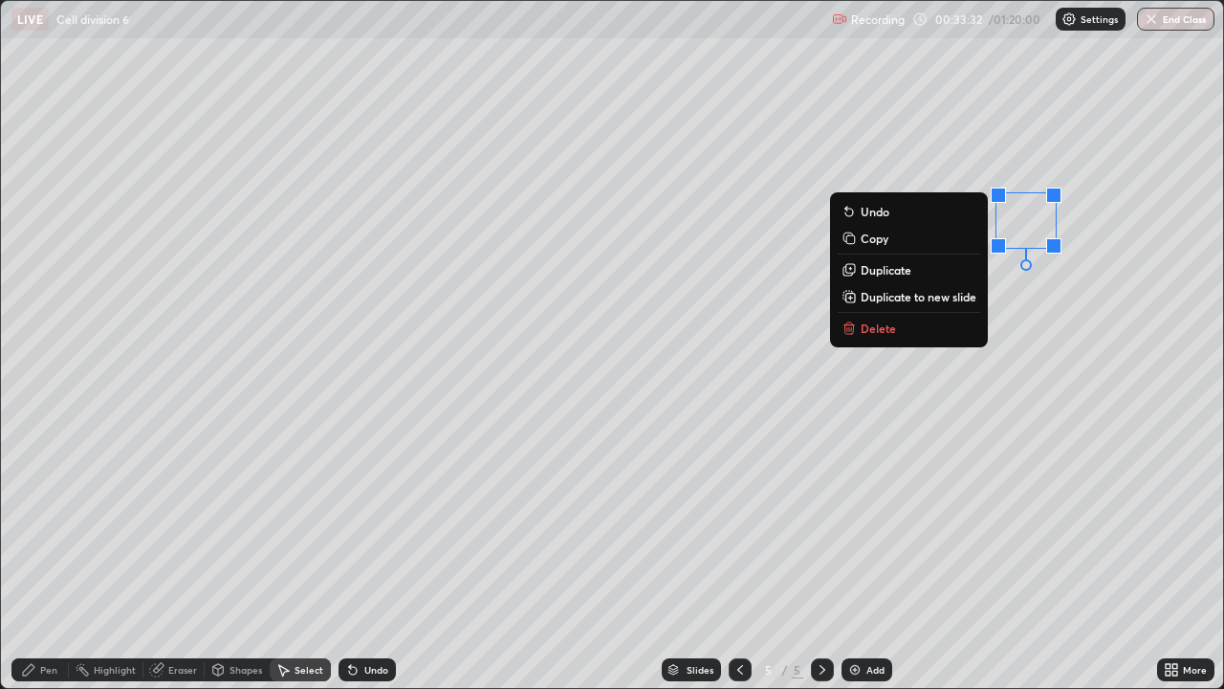
click at [875, 271] on p "Duplicate" at bounding box center [886, 269] width 51 height 15
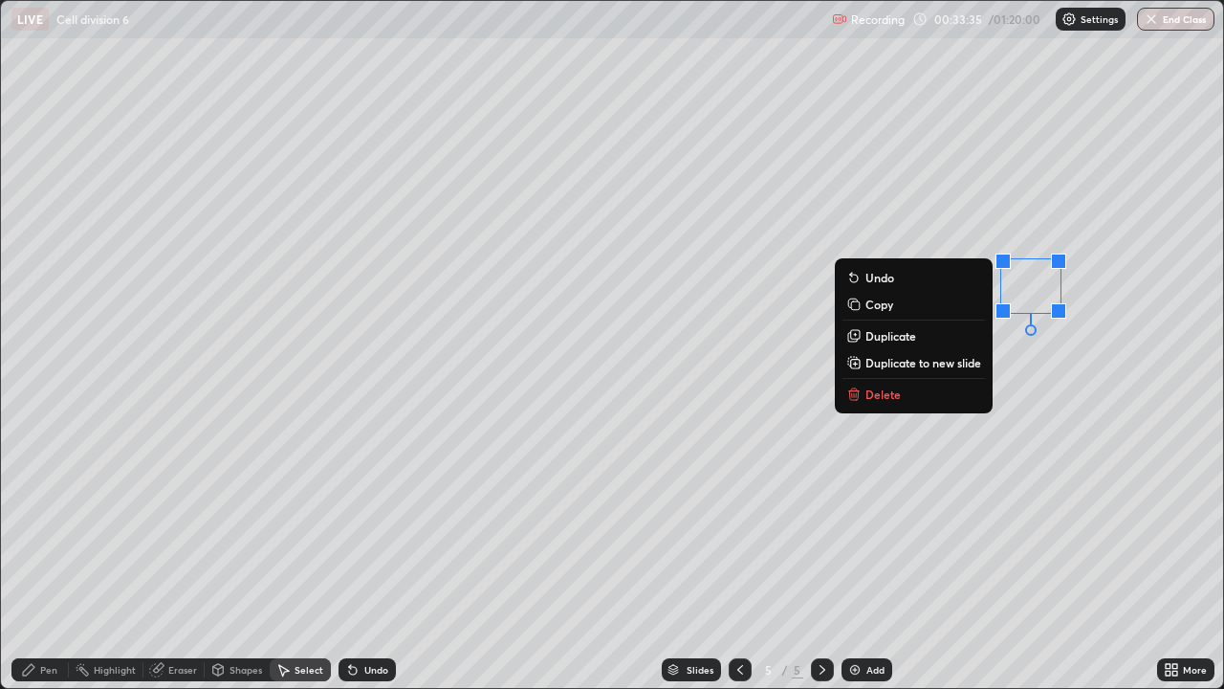
click at [1038, 393] on div "0 ° Undo Copy Duplicate Duplicate to new slide Delete" at bounding box center [612, 344] width 1222 height 687
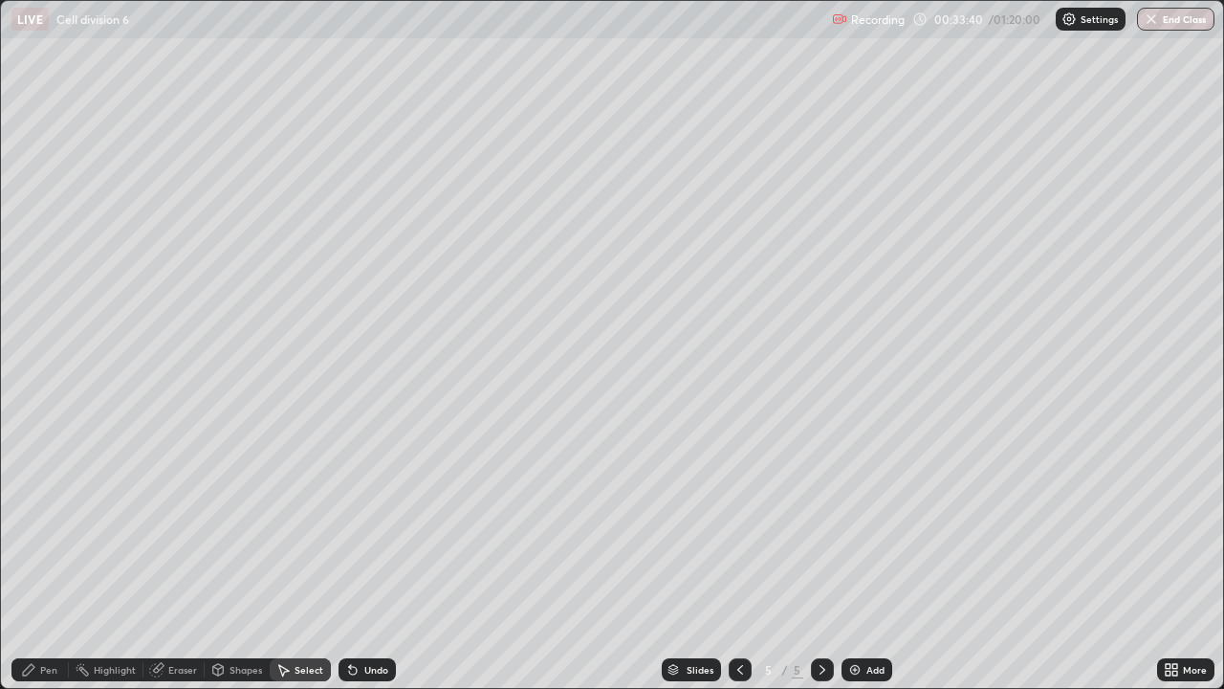
click at [45, 559] on div "Pen" at bounding box center [48, 670] width 17 height 10
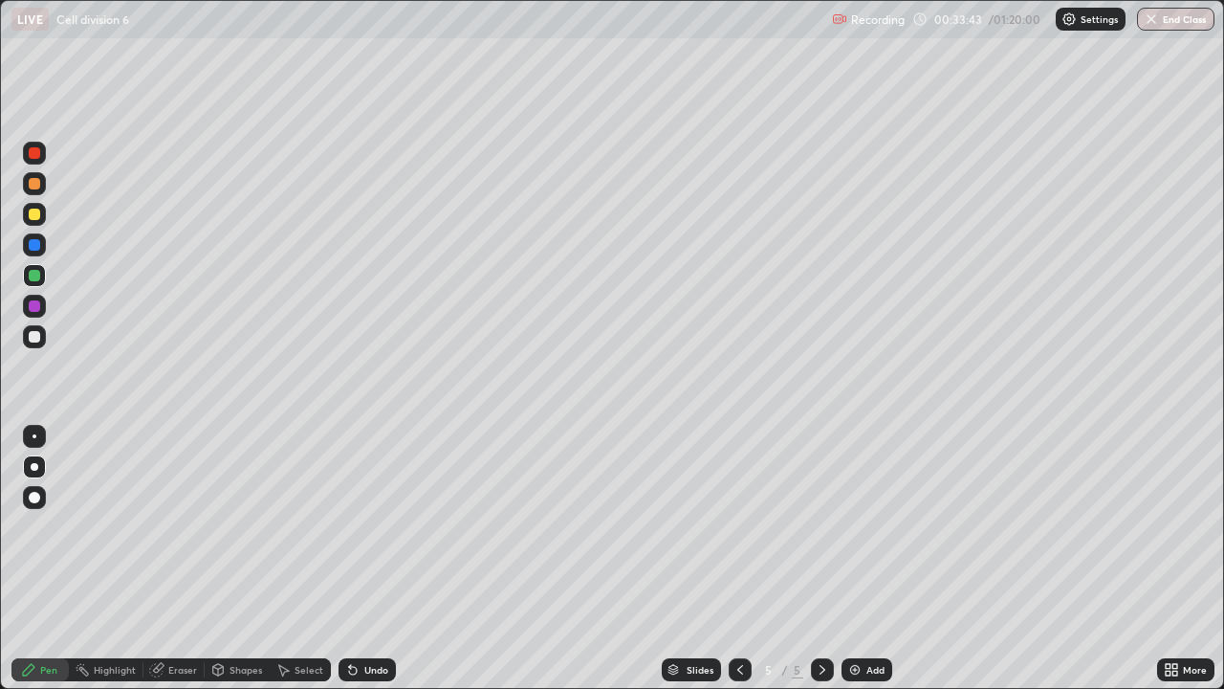
click at [33, 499] on div at bounding box center [34, 497] width 11 height 11
click at [30, 341] on div at bounding box center [34, 336] width 23 height 23
click at [33, 458] on div at bounding box center [34, 466] width 23 height 23
click at [859, 559] on img at bounding box center [854, 669] width 15 height 15
click at [736, 559] on icon at bounding box center [740, 669] width 15 height 15
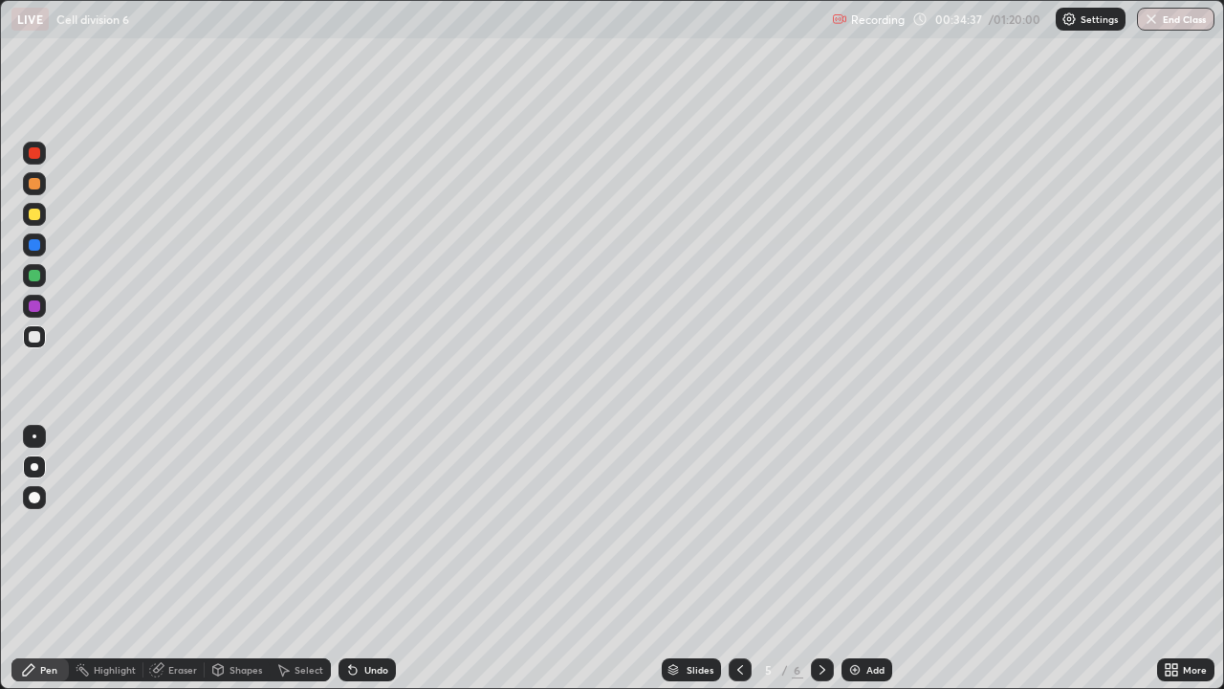
click at [33, 305] on div at bounding box center [34, 305] width 11 height 11
click at [368, 559] on div "Undo" at bounding box center [376, 670] width 24 height 10
click at [31, 333] on div at bounding box center [34, 336] width 11 height 11
click at [367, 559] on div "Undo" at bounding box center [376, 670] width 24 height 10
click at [368, 559] on div "Undo" at bounding box center [376, 670] width 24 height 10
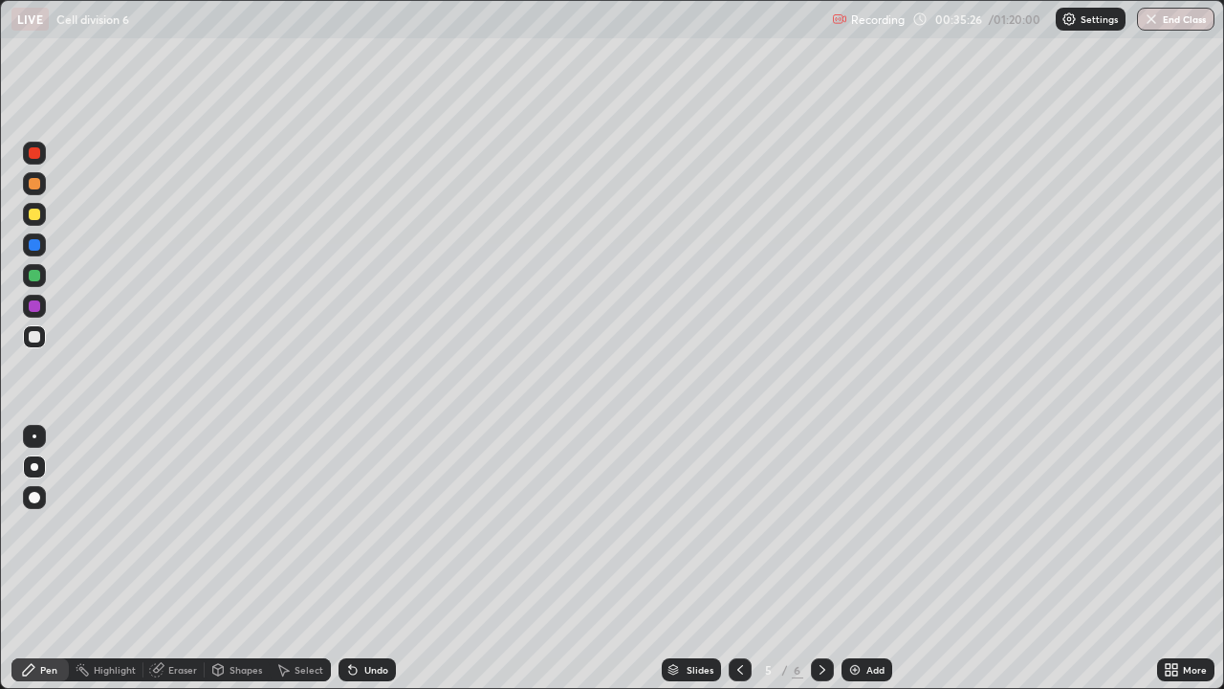
click at [367, 559] on div "Undo" at bounding box center [376, 670] width 24 height 10
click at [370, 559] on div "Undo" at bounding box center [367, 669] width 57 height 23
click at [34, 436] on div at bounding box center [35, 436] width 4 height 4
click at [32, 274] on div at bounding box center [34, 275] width 11 height 11
click at [34, 466] on div at bounding box center [35, 467] width 8 height 8
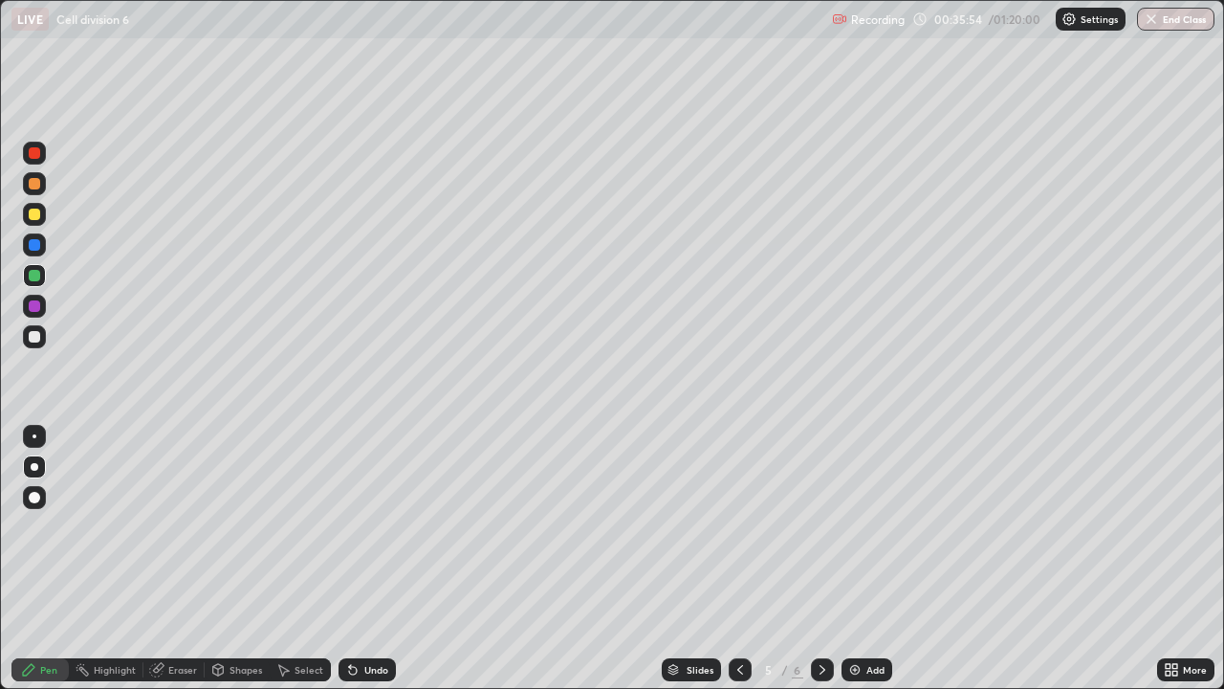
click at [26, 210] on div at bounding box center [34, 214] width 23 height 23
click at [33, 274] on div at bounding box center [34, 275] width 11 height 11
click at [33, 156] on div at bounding box center [34, 152] width 11 height 11
click at [33, 434] on div at bounding box center [35, 436] width 4 height 4
click at [1174, 559] on icon at bounding box center [1175, 666] width 5 height 5
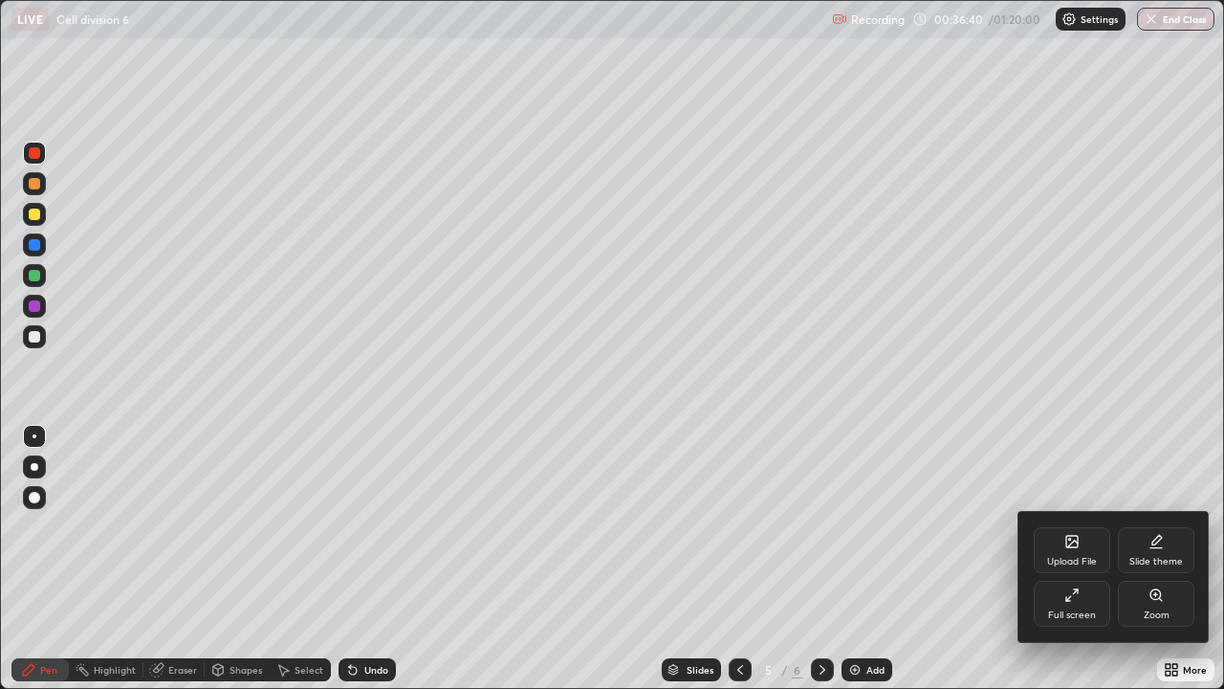
click at [1086, 559] on div "Full screen" at bounding box center [1072, 604] width 77 height 46
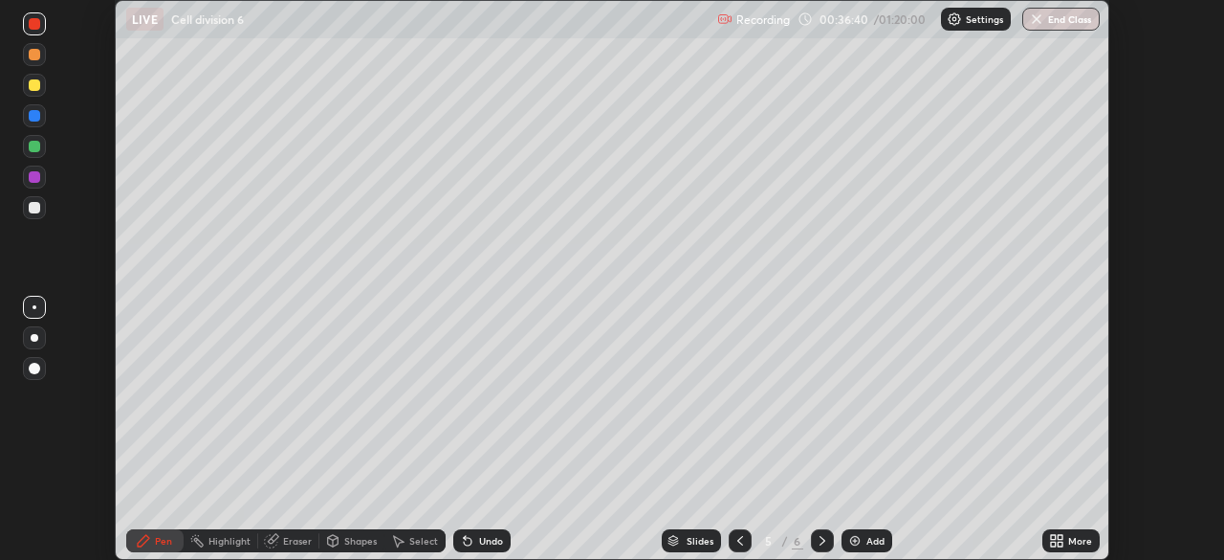
scroll to position [95094, 94429]
click at [487, 542] on div "Undo" at bounding box center [491, 541] width 24 height 10
click at [486, 540] on div "Undo" at bounding box center [491, 541] width 24 height 10
click at [486, 536] on div "Undo" at bounding box center [491, 541] width 24 height 10
click at [487, 541] on div "Undo" at bounding box center [491, 541] width 24 height 10
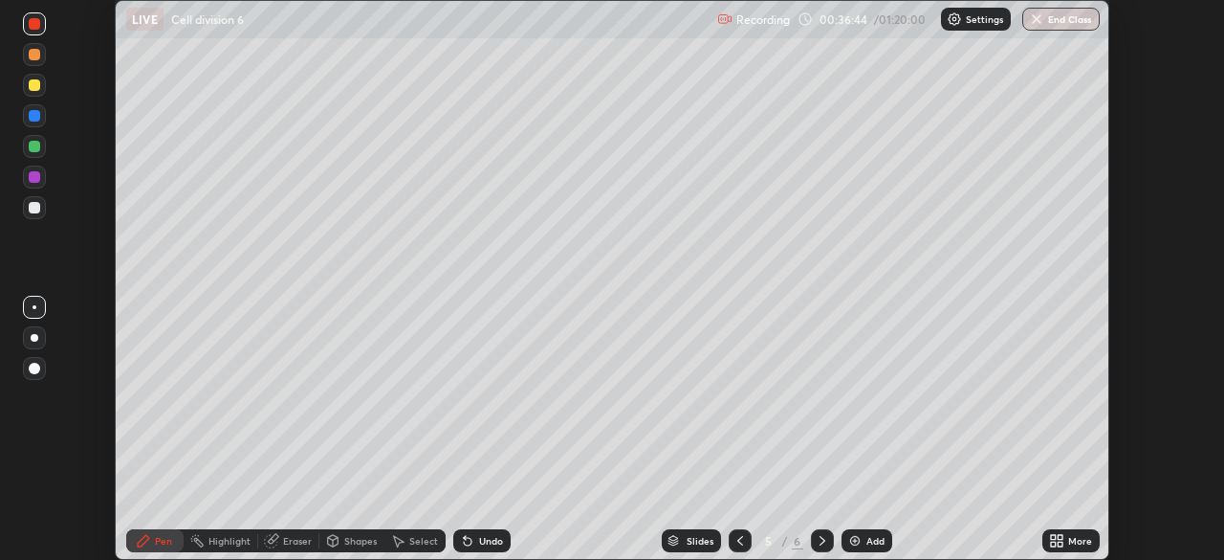
click at [492, 547] on div "Undo" at bounding box center [481, 540] width 57 height 23
click at [491, 538] on div "Undo" at bounding box center [491, 541] width 24 height 10
click at [871, 540] on div "Add" at bounding box center [876, 541] width 18 height 10
click at [414, 537] on div "Select" at bounding box center [423, 541] width 29 height 10
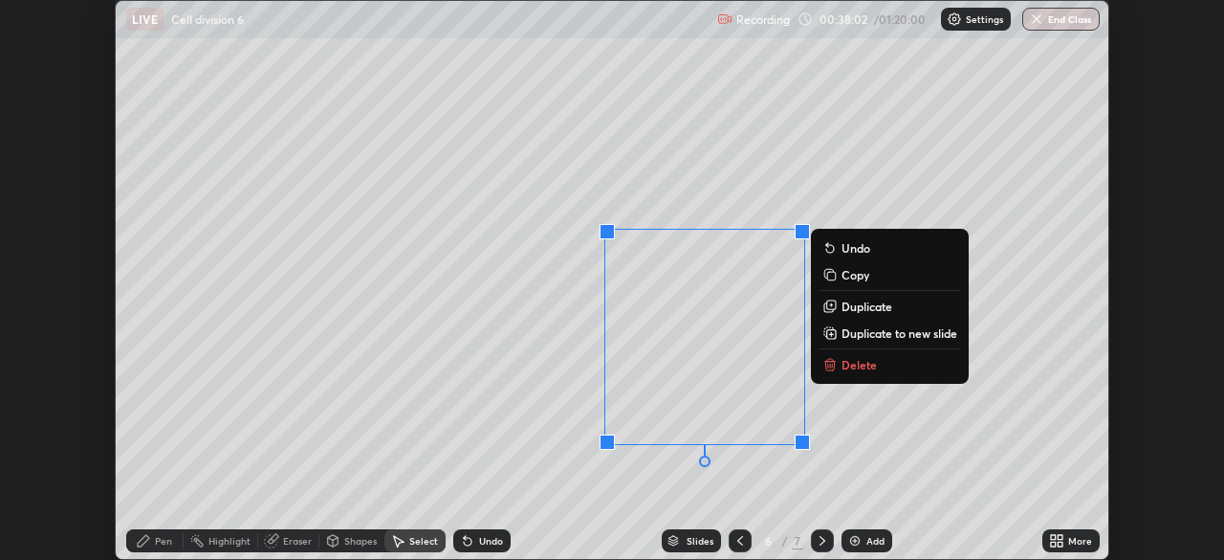
click at [855, 306] on p "Duplicate" at bounding box center [867, 305] width 51 height 15
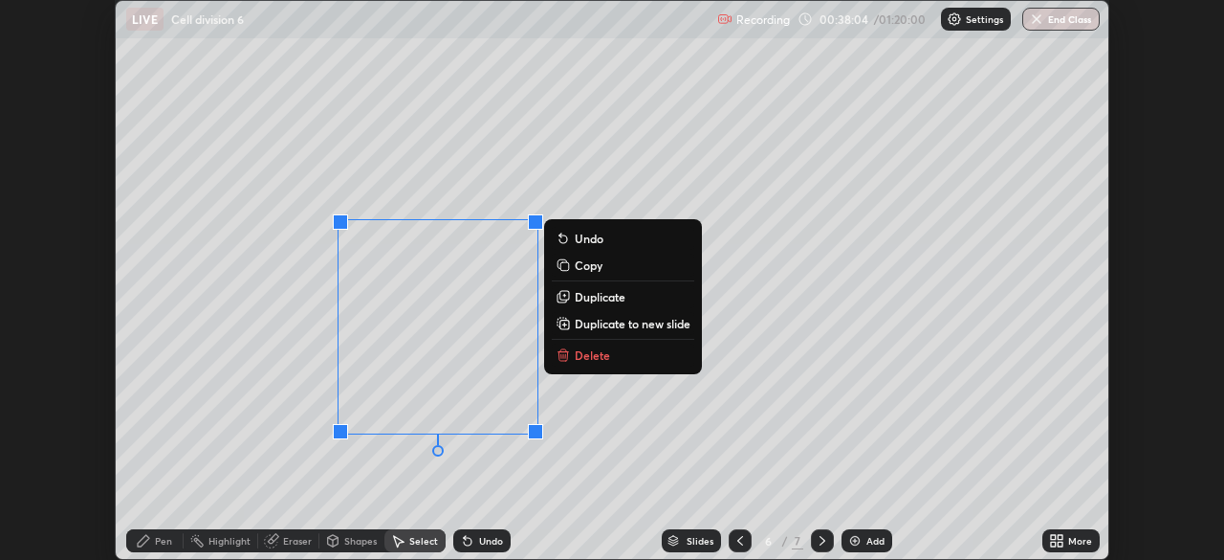
click at [369, 466] on div "0 ° Undo Copy Duplicate Duplicate to new slide Delete" at bounding box center [612, 280] width 993 height 558
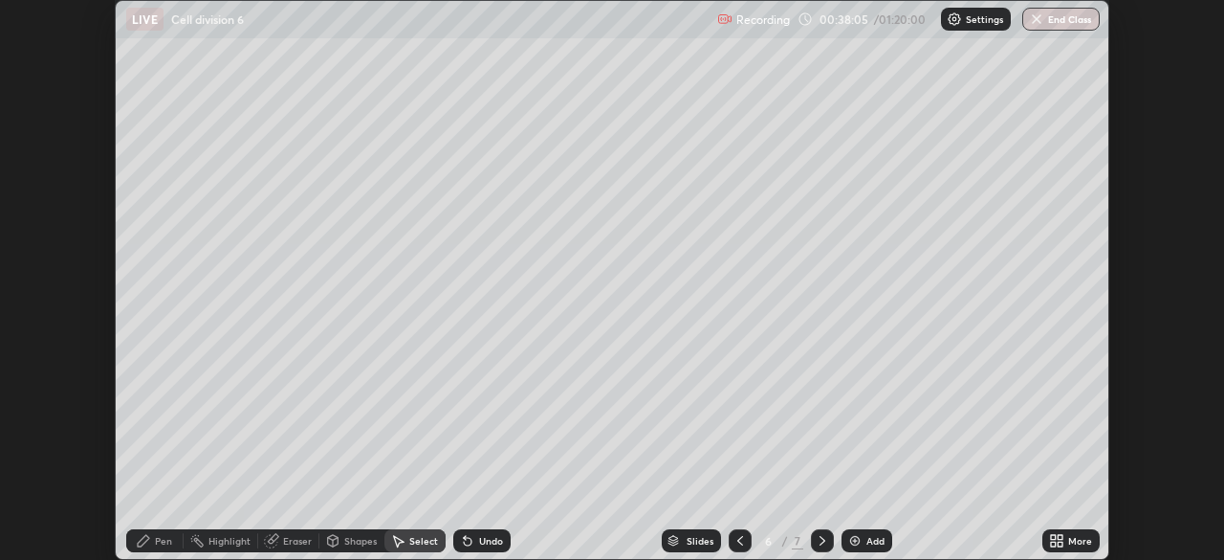
click at [171, 540] on div "Pen" at bounding box center [163, 541] width 17 height 10
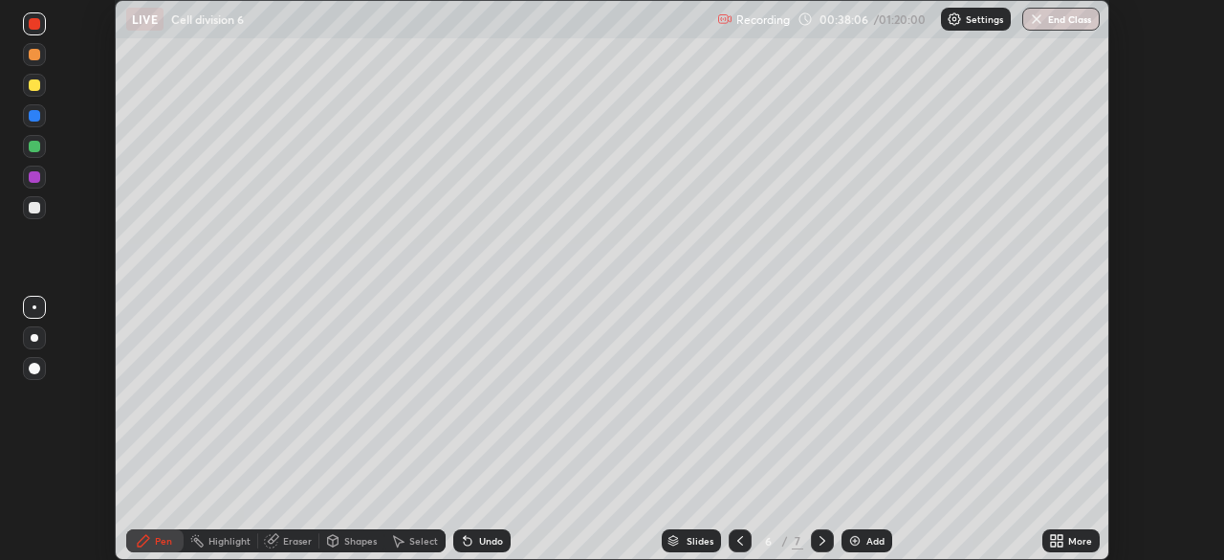
click at [231, 541] on div "Highlight" at bounding box center [230, 541] width 42 height 10
click at [297, 539] on div "Eraser" at bounding box center [297, 541] width 29 height 10
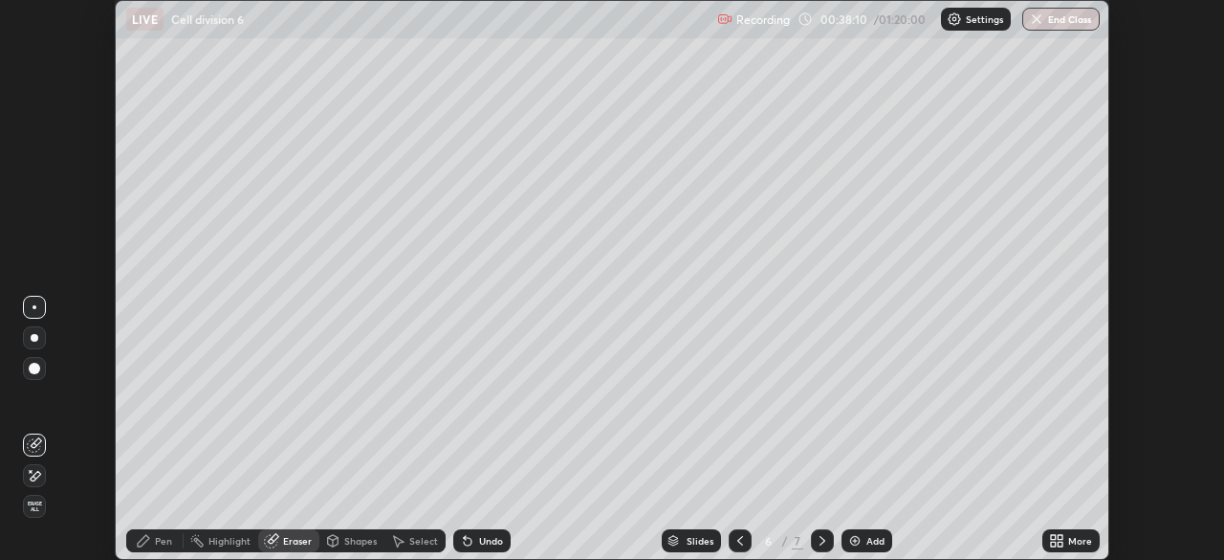
click at [162, 539] on div "Pen" at bounding box center [163, 541] width 17 height 10
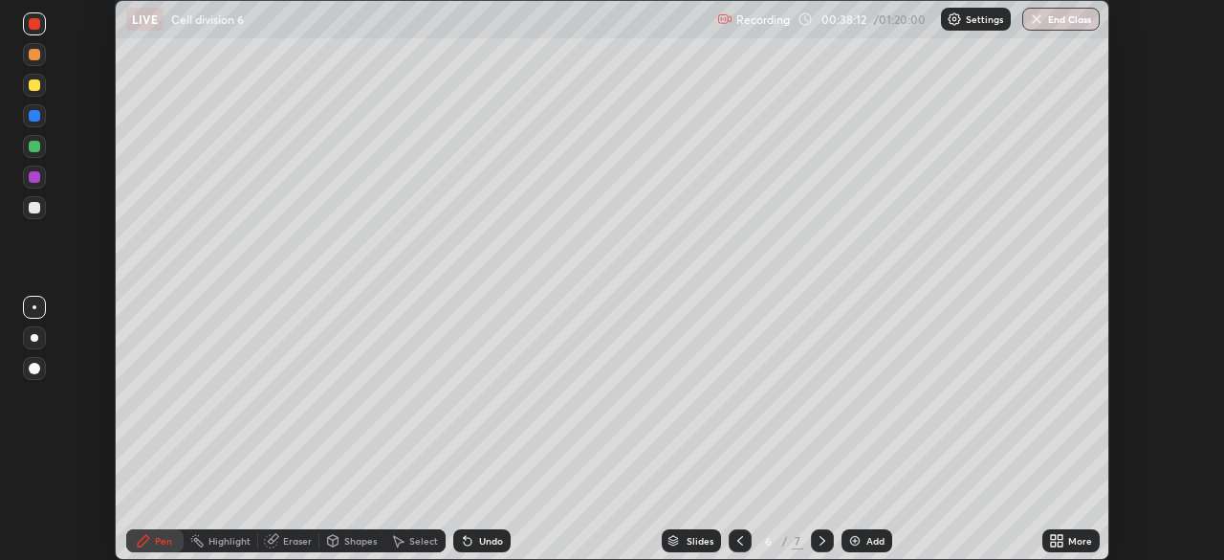
click at [34, 83] on div at bounding box center [34, 84] width 11 height 11
click at [38, 205] on div at bounding box center [34, 207] width 11 height 11
click at [33, 79] on div at bounding box center [34, 84] width 11 height 11
click at [31, 143] on div at bounding box center [34, 146] width 11 height 11
click at [740, 539] on icon at bounding box center [740, 540] width 15 height 15
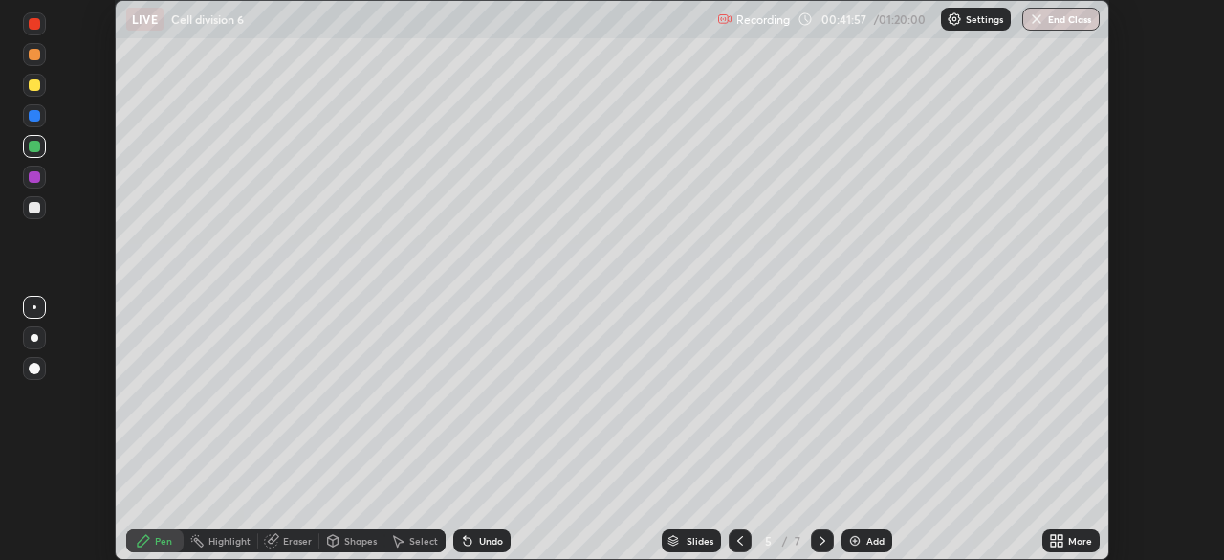
click at [485, 536] on div "Undo" at bounding box center [491, 541] width 24 height 10
click at [484, 538] on div "Undo" at bounding box center [491, 541] width 24 height 10
click at [32, 208] on div at bounding box center [34, 207] width 11 height 11
click at [36, 86] on div at bounding box center [34, 84] width 11 height 11
click at [37, 207] on div at bounding box center [34, 207] width 11 height 11
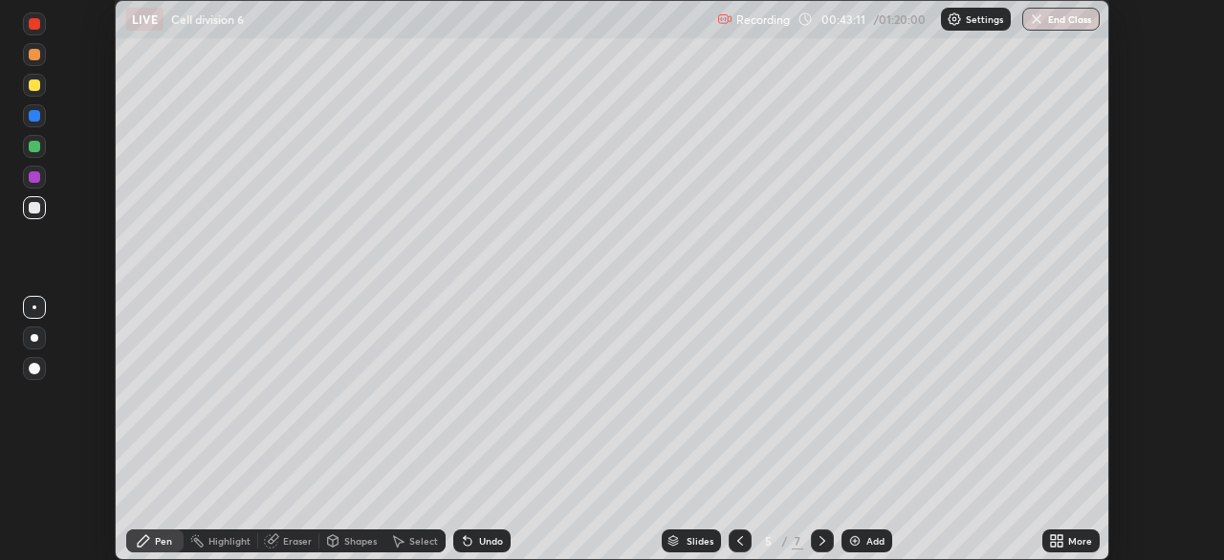
click at [35, 116] on div at bounding box center [34, 115] width 11 height 11
click at [487, 540] on div "Undo" at bounding box center [491, 541] width 24 height 10
click at [489, 542] on div "Undo" at bounding box center [491, 541] width 24 height 10
click at [494, 537] on div "Undo" at bounding box center [491, 541] width 24 height 10
click at [34, 337] on div at bounding box center [35, 338] width 8 height 8
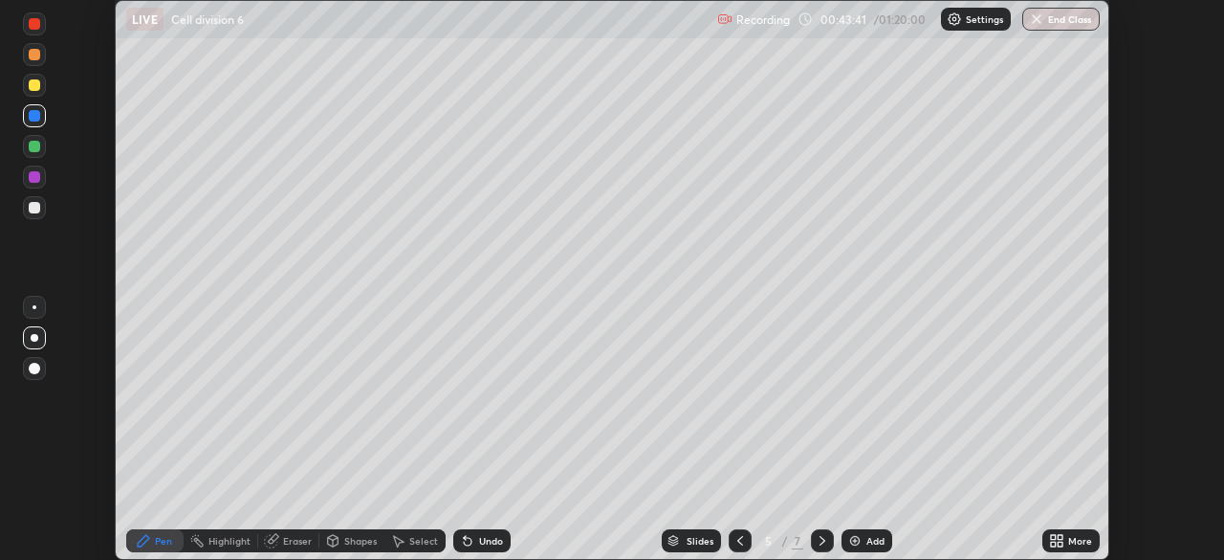
click at [34, 338] on div at bounding box center [35, 338] width 8 height 8
click at [34, 143] on div at bounding box center [34, 146] width 11 height 11
click at [500, 529] on div "Undo" at bounding box center [481, 540] width 57 height 23
click at [36, 84] on div at bounding box center [34, 84] width 11 height 11
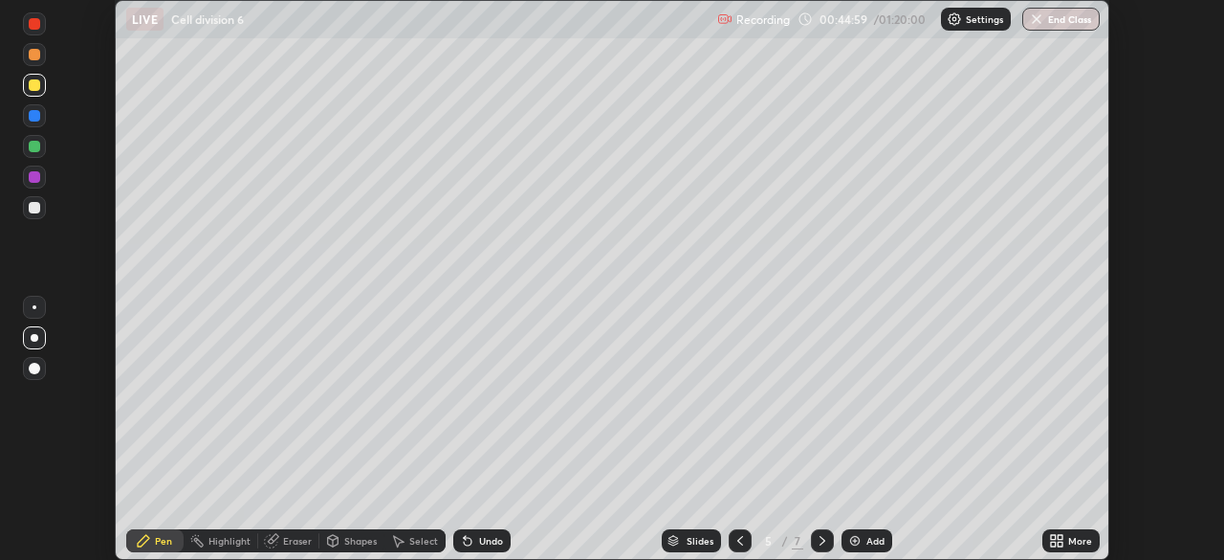
click at [35, 205] on div at bounding box center [34, 207] width 11 height 11
click at [36, 23] on div at bounding box center [34, 23] width 11 height 11
click at [33, 148] on div at bounding box center [34, 146] width 11 height 11
click at [37, 88] on div at bounding box center [34, 84] width 11 height 11
click at [31, 24] on div at bounding box center [34, 23] width 11 height 11
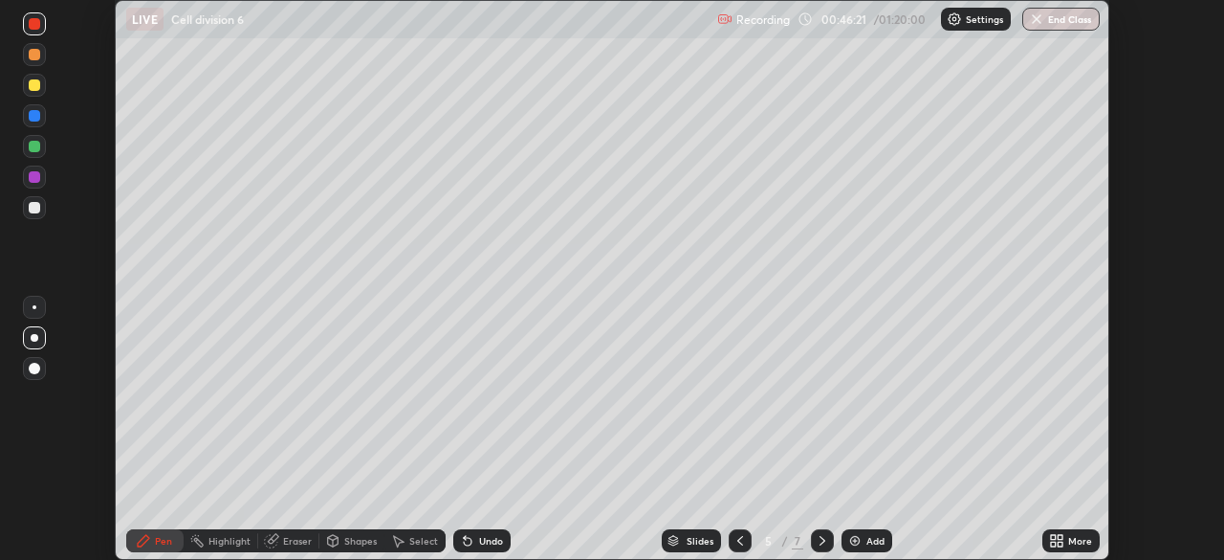
click at [31, 209] on div at bounding box center [34, 207] width 11 height 11
click at [494, 539] on div "Undo" at bounding box center [491, 541] width 24 height 10
click at [495, 537] on div "Undo" at bounding box center [491, 541] width 24 height 10
click at [495, 538] on div "Undo" at bounding box center [491, 541] width 24 height 10
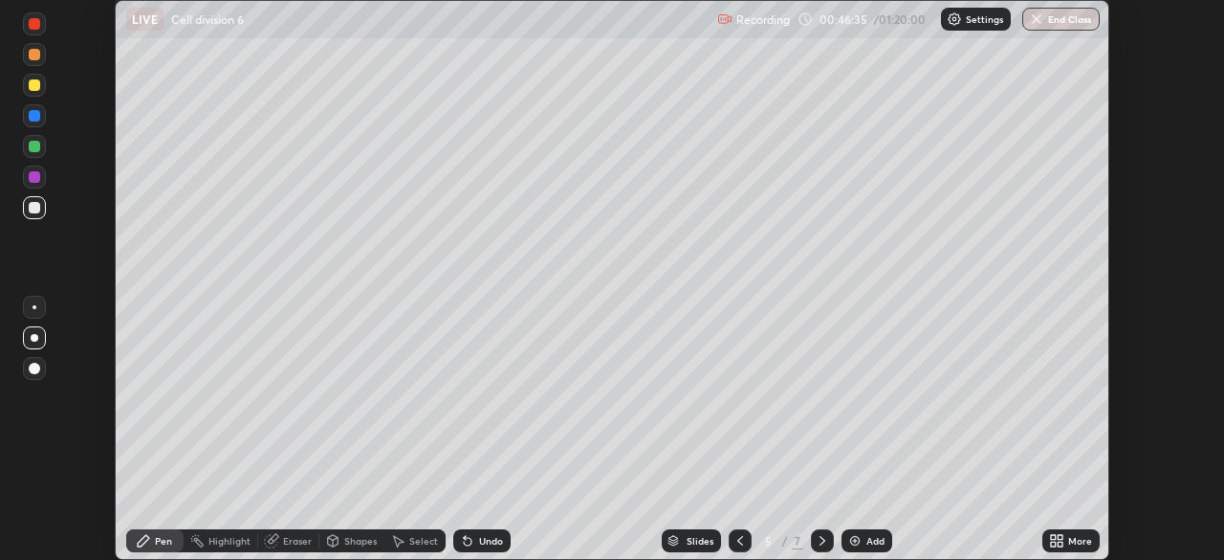
click at [495, 537] on div "Undo" at bounding box center [491, 541] width 24 height 10
click at [493, 537] on div "Undo" at bounding box center [491, 541] width 24 height 10
click at [495, 536] on div "Undo" at bounding box center [491, 541] width 24 height 10
click at [490, 538] on div "Undo" at bounding box center [491, 541] width 24 height 10
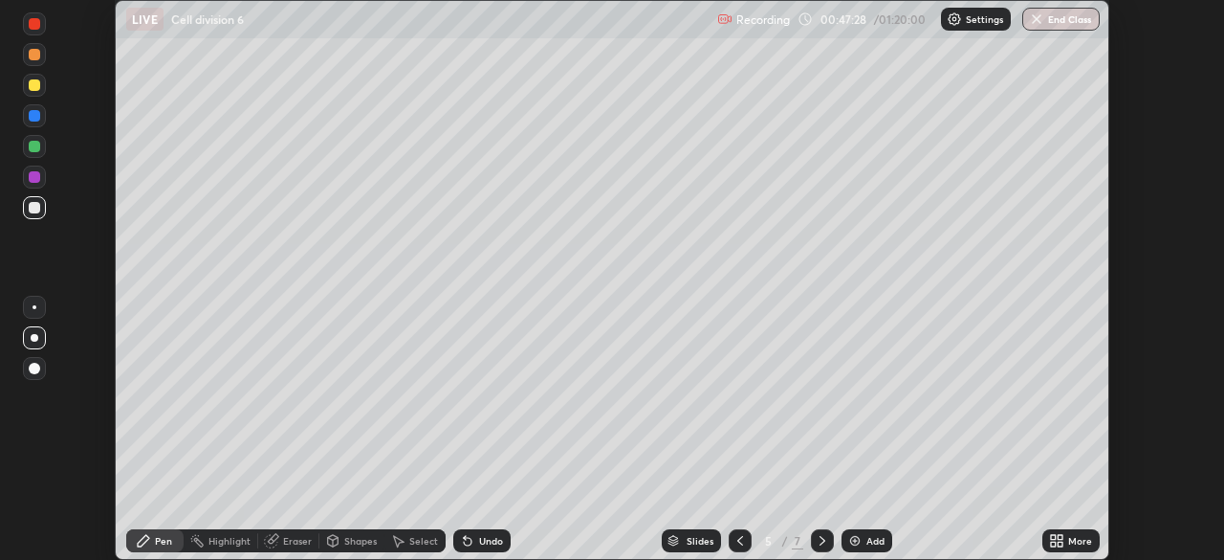
click at [36, 55] on div at bounding box center [34, 54] width 11 height 11
click at [36, 85] on div at bounding box center [34, 84] width 11 height 11
click at [37, 144] on div at bounding box center [34, 146] width 11 height 11
click at [34, 24] on div at bounding box center [34, 23] width 11 height 11
click at [479, 544] on div "Undo" at bounding box center [491, 541] width 24 height 10
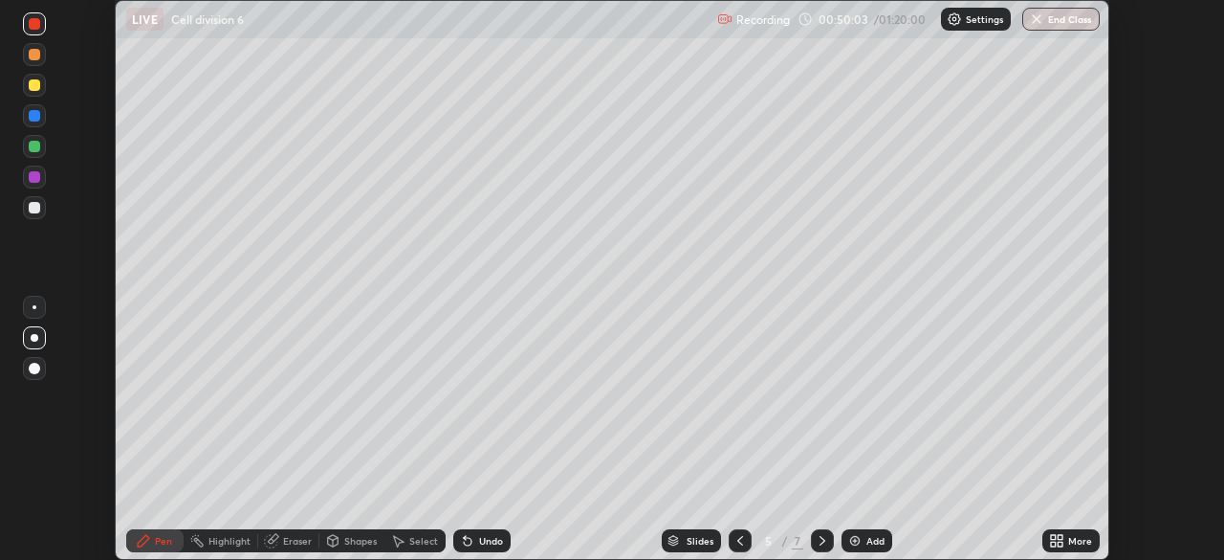
click at [472, 537] on icon at bounding box center [467, 540] width 15 height 15
click at [37, 202] on div at bounding box center [34, 207] width 11 height 11
click at [482, 539] on div "Undo" at bounding box center [491, 541] width 24 height 10
click at [484, 539] on div "Undo" at bounding box center [491, 541] width 24 height 10
click at [483, 541] on div "Undo" at bounding box center [491, 541] width 24 height 10
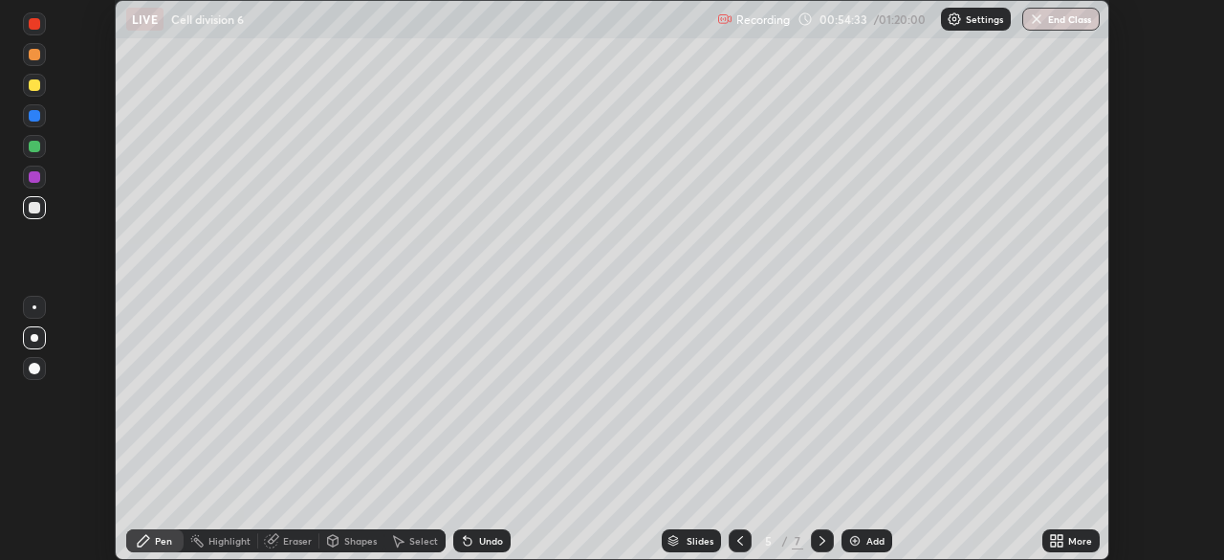
click at [34, 85] on div at bounding box center [34, 84] width 11 height 11
click at [865, 529] on div "Add" at bounding box center [867, 540] width 51 height 23
click at [34, 85] on div at bounding box center [34, 84] width 11 height 11
click at [489, 540] on div "Undo" at bounding box center [491, 541] width 24 height 10
click at [479, 542] on div "Undo" at bounding box center [491, 541] width 24 height 10
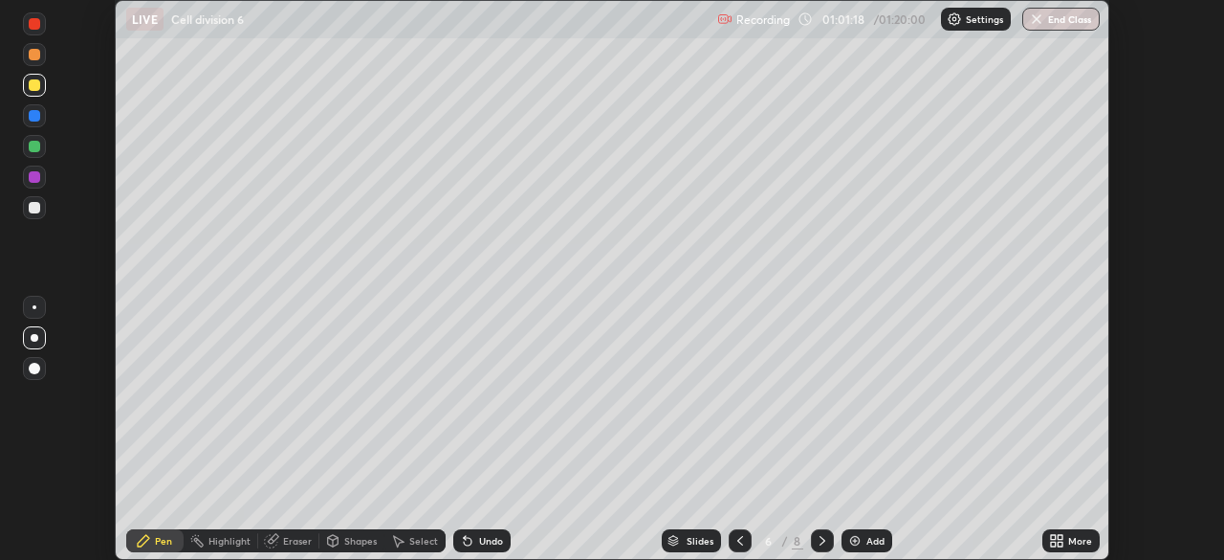
click at [485, 534] on div "Undo" at bounding box center [481, 540] width 57 height 23
click at [35, 205] on div at bounding box center [34, 207] width 11 height 11
click at [492, 547] on div "Undo" at bounding box center [481, 540] width 57 height 23
click at [495, 547] on div "Undo" at bounding box center [481, 540] width 57 height 23
click at [487, 540] on div "Undo" at bounding box center [491, 541] width 24 height 10
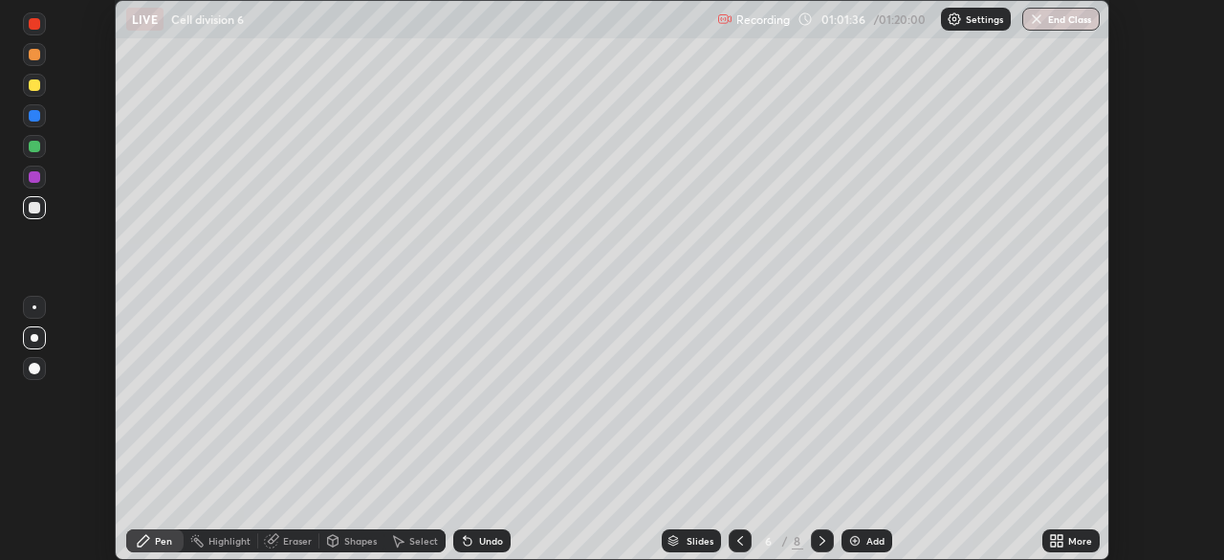
click at [29, 87] on div at bounding box center [34, 84] width 11 height 11
click at [483, 538] on div "Undo" at bounding box center [491, 541] width 24 height 10
click at [490, 540] on div "Undo" at bounding box center [491, 541] width 24 height 10
click at [33, 144] on div at bounding box center [34, 146] width 11 height 11
click at [33, 115] on div at bounding box center [34, 115] width 11 height 11
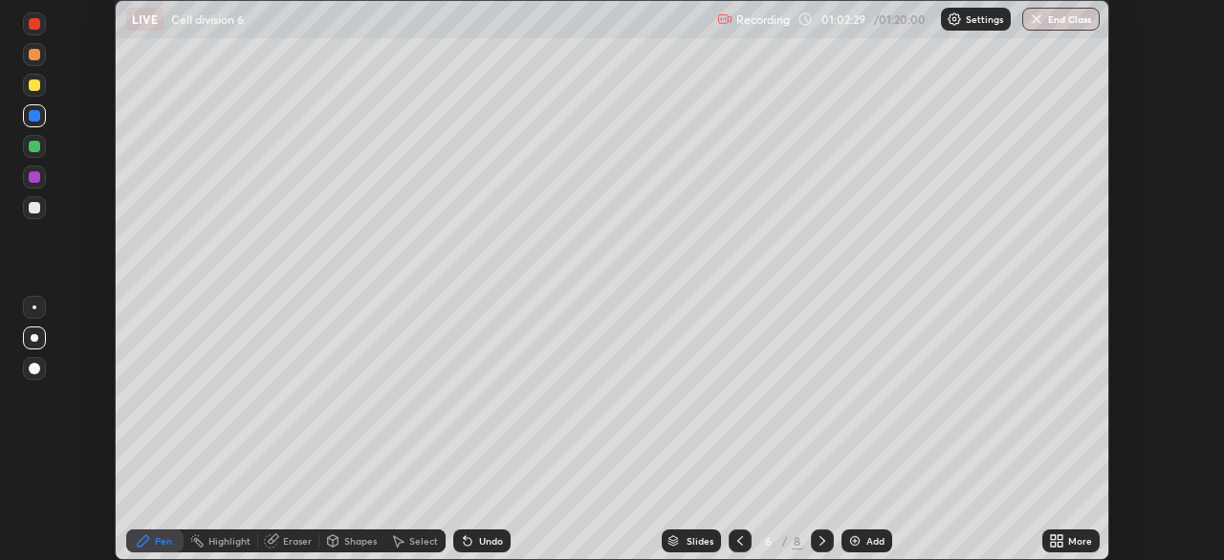
click at [32, 86] on div at bounding box center [34, 84] width 11 height 11
click at [33, 85] on div at bounding box center [34, 84] width 11 height 11
click at [34, 144] on div at bounding box center [34, 146] width 11 height 11
click at [37, 117] on div at bounding box center [34, 115] width 11 height 11
click at [491, 548] on div "Undo" at bounding box center [481, 540] width 57 height 23
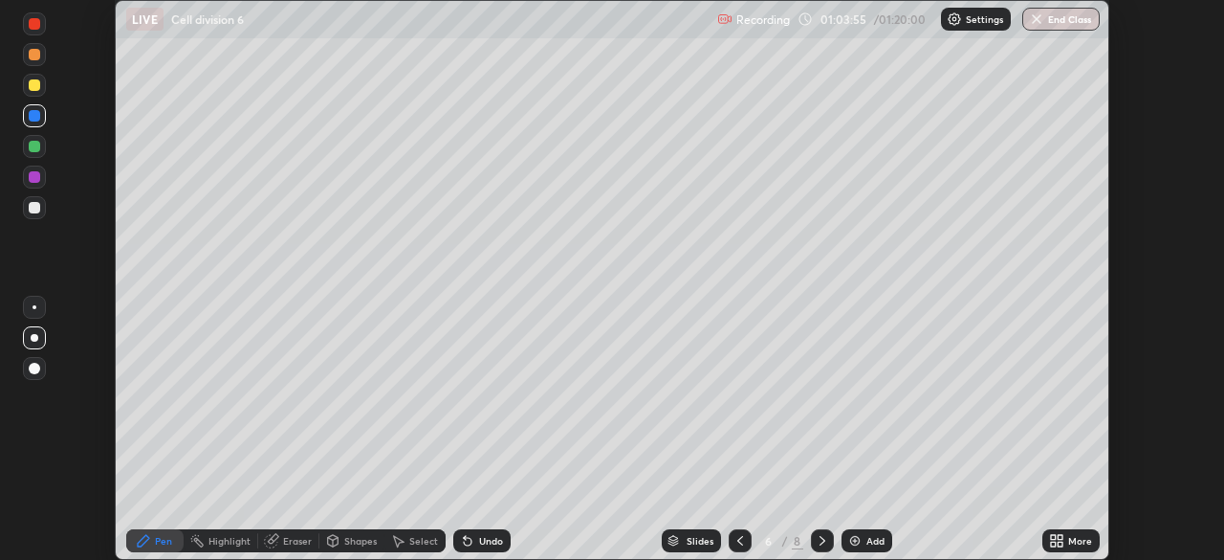
click at [495, 548] on div "Undo" at bounding box center [481, 540] width 57 height 23
click at [497, 540] on div "Undo" at bounding box center [491, 541] width 24 height 10
click at [494, 537] on div "Undo" at bounding box center [491, 541] width 24 height 10
click at [489, 538] on div "Undo" at bounding box center [491, 541] width 24 height 10
click at [486, 544] on div "Undo" at bounding box center [491, 541] width 24 height 10
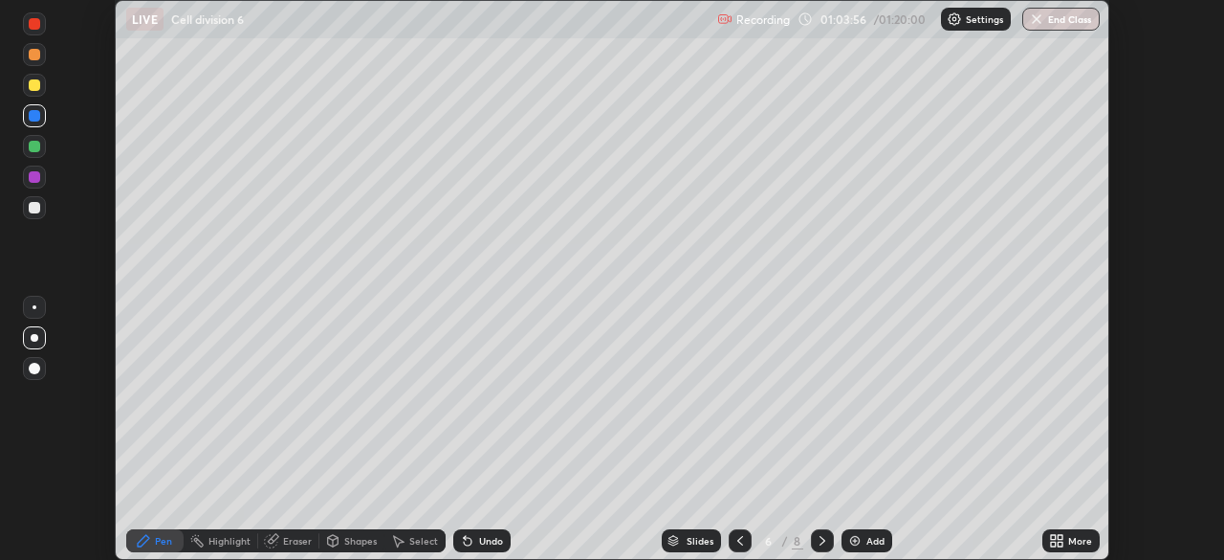
click at [490, 532] on div "Undo" at bounding box center [481, 540] width 57 height 23
click at [37, 208] on div at bounding box center [34, 207] width 11 height 11
click at [35, 85] on div at bounding box center [34, 84] width 11 height 11
click at [35, 141] on div at bounding box center [34, 146] width 11 height 11
click at [32, 27] on div at bounding box center [34, 23] width 11 height 11
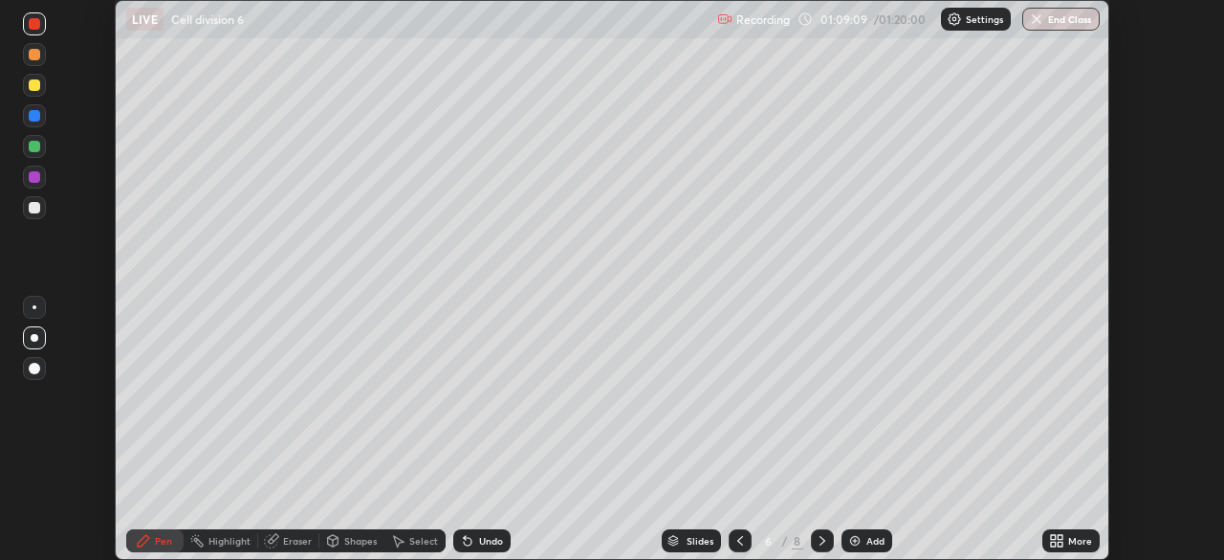
click at [35, 28] on div at bounding box center [34, 23] width 11 height 11
click at [1071, 536] on div "More" at bounding box center [1080, 541] width 24 height 10
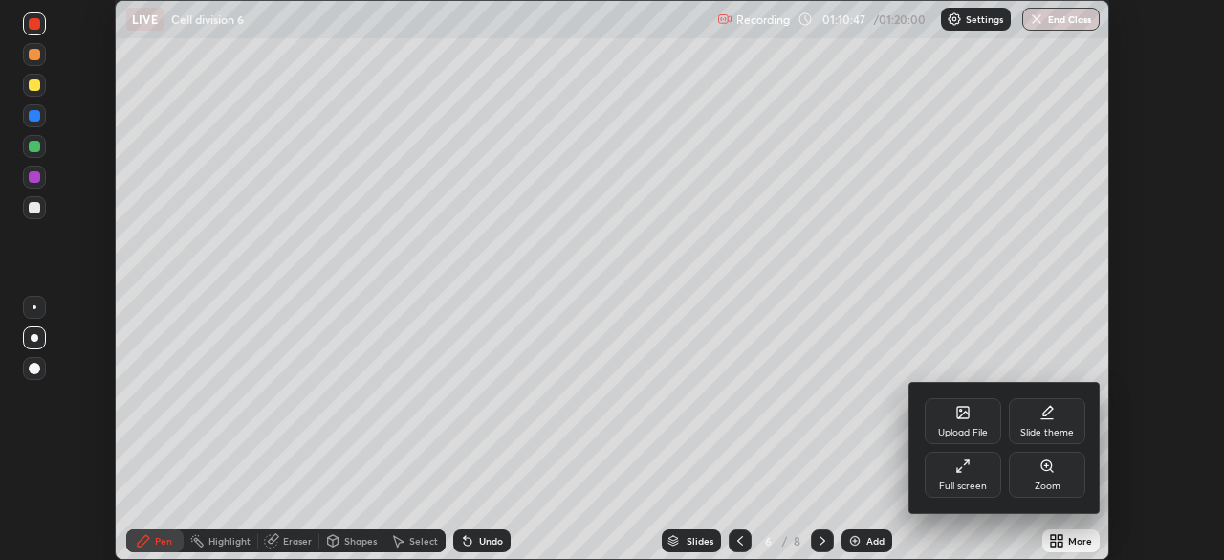
click at [882, 440] on div at bounding box center [612, 280] width 1224 height 560
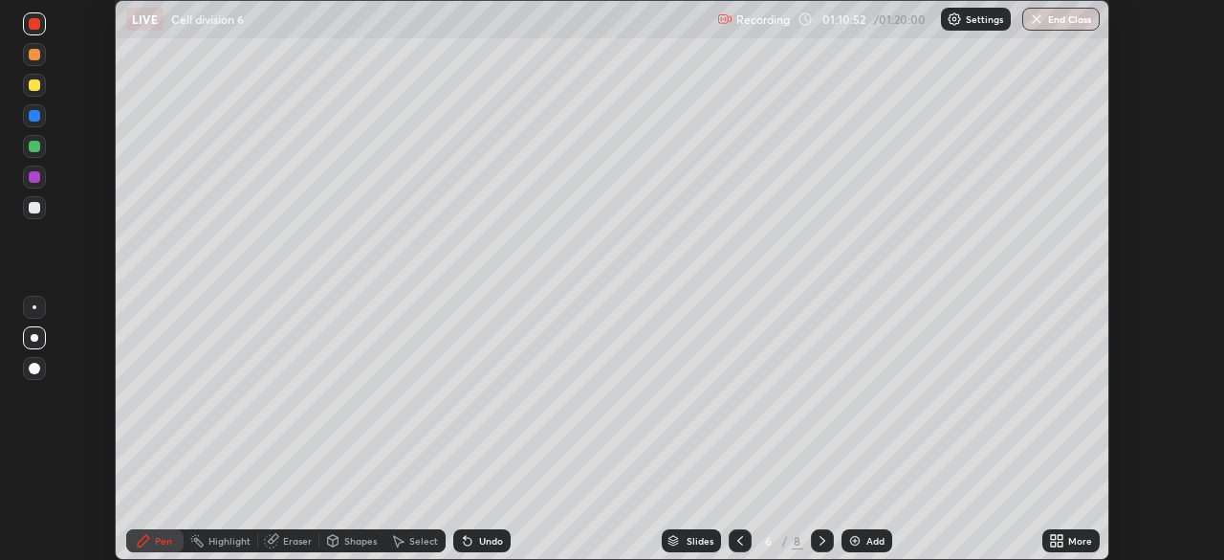
click at [33, 205] on div at bounding box center [34, 207] width 11 height 11
click at [37, 89] on div at bounding box center [34, 84] width 11 height 11
click at [37, 145] on div at bounding box center [34, 146] width 11 height 11
click at [35, 84] on div at bounding box center [34, 84] width 11 height 11
click at [34, 146] on div at bounding box center [34, 146] width 11 height 11
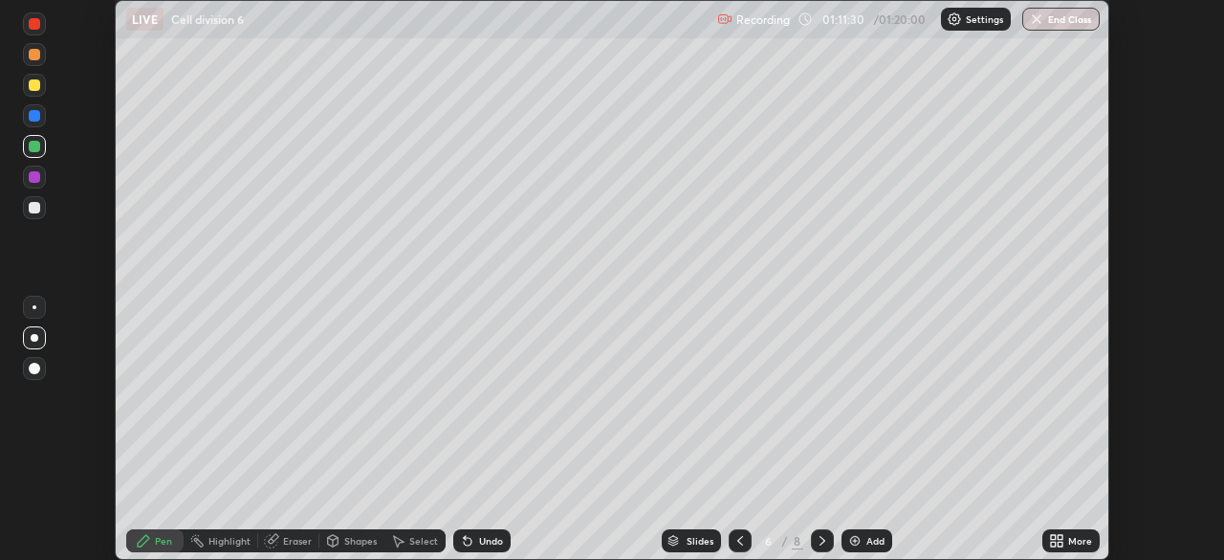
click at [0, 213] on div "Setting up your live class" at bounding box center [612, 280] width 1224 height 560
click at [38, 146] on div at bounding box center [34, 146] width 11 height 11
click at [34, 85] on div at bounding box center [34, 84] width 11 height 11
click at [44, 143] on div at bounding box center [34, 146] width 23 height 23
click at [36, 89] on div at bounding box center [34, 84] width 11 height 11
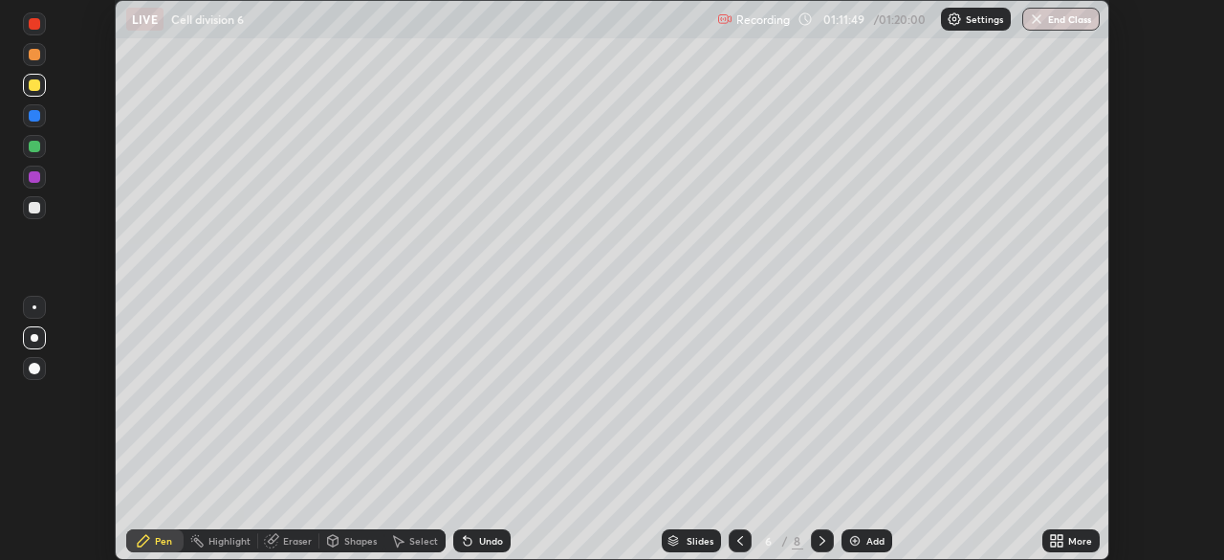
click at [34, 367] on div at bounding box center [34, 368] width 11 height 11
click at [478, 548] on div "Undo" at bounding box center [481, 540] width 57 height 23
click at [39, 146] on div at bounding box center [34, 146] width 11 height 11
click at [485, 544] on div "Undo" at bounding box center [491, 541] width 24 height 10
click at [39, 86] on div at bounding box center [34, 84] width 11 height 11
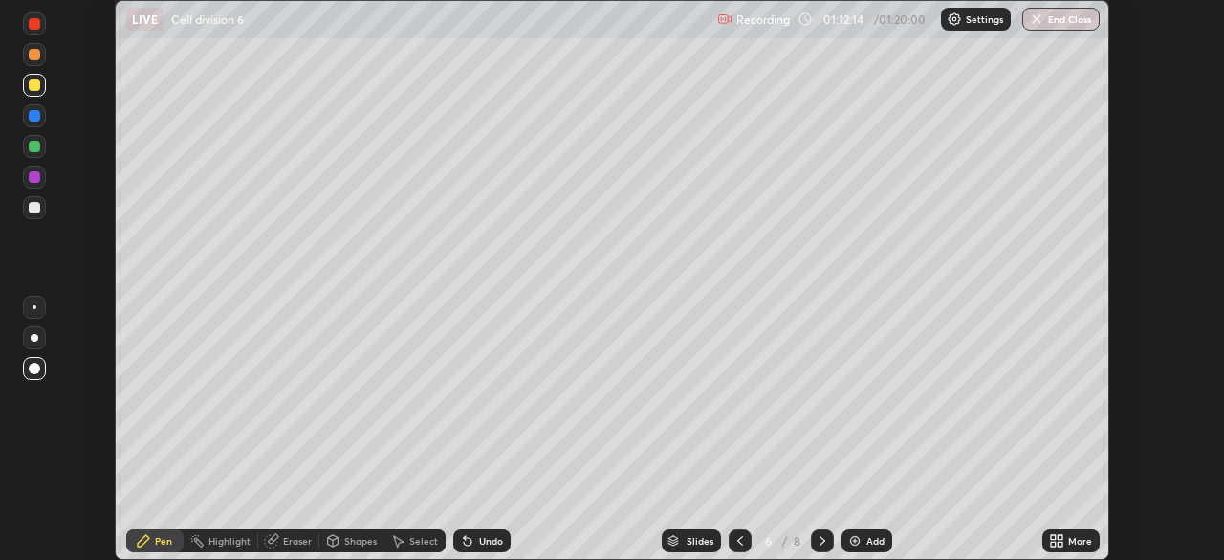
click at [38, 84] on div at bounding box center [34, 84] width 11 height 11
click at [38, 147] on div at bounding box center [34, 146] width 11 height 11
click at [34, 85] on div at bounding box center [34, 84] width 11 height 11
click at [491, 536] on div "Undo" at bounding box center [491, 541] width 24 height 10
click at [491, 539] on div "Undo" at bounding box center [491, 541] width 24 height 10
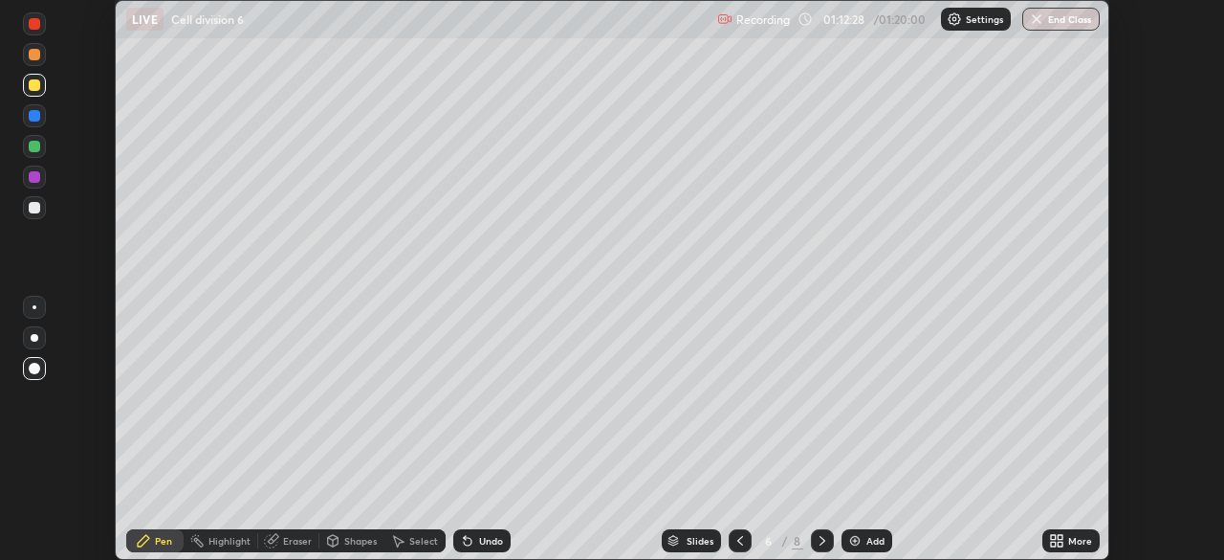
click at [495, 536] on div "Undo" at bounding box center [491, 541] width 24 height 10
click at [495, 537] on div "Undo" at bounding box center [491, 541] width 24 height 10
click at [36, 83] on div at bounding box center [34, 84] width 11 height 11
click at [42, 146] on div at bounding box center [34, 146] width 23 height 23
click at [35, 85] on div at bounding box center [34, 84] width 11 height 11
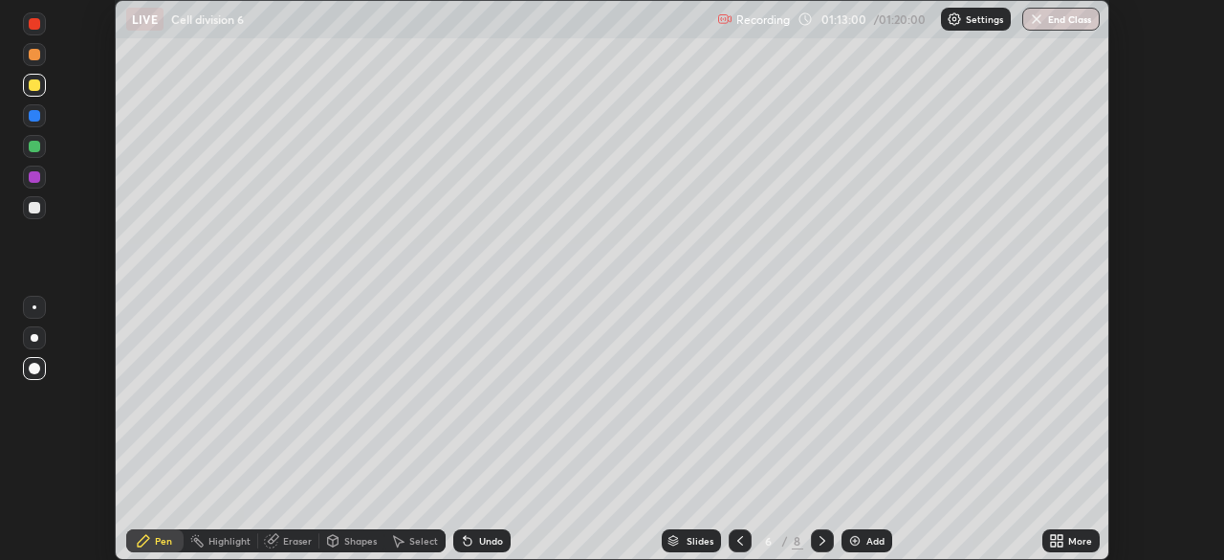
click at [34, 335] on div at bounding box center [35, 338] width 8 height 8
click at [34, 118] on div at bounding box center [34, 115] width 11 height 11
click at [485, 538] on div "Undo" at bounding box center [491, 541] width 24 height 10
click at [480, 537] on div "Undo" at bounding box center [491, 541] width 24 height 10
click at [473, 545] on div "Undo" at bounding box center [481, 540] width 57 height 23
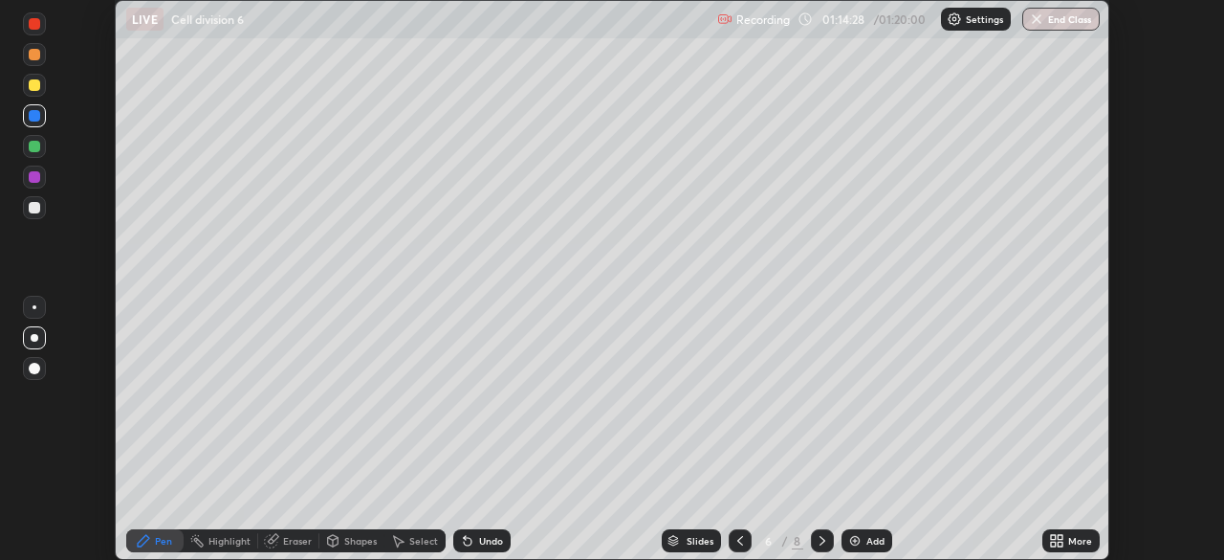
click at [475, 542] on div "Undo" at bounding box center [481, 540] width 57 height 23
click at [37, 209] on div at bounding box center [34, 207] width 11 height 11
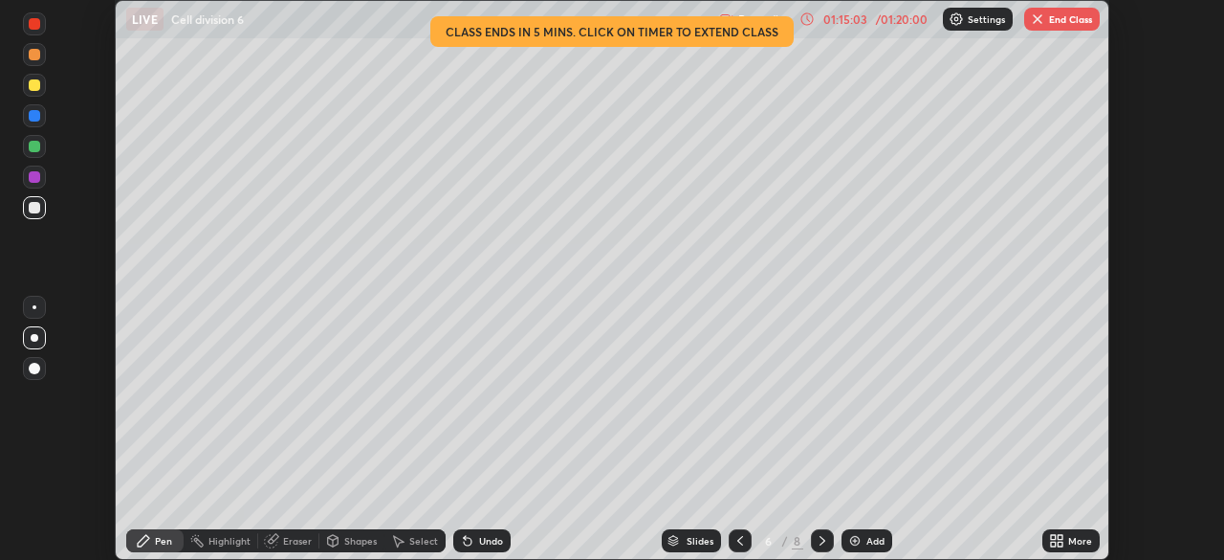
click at [868, 22] on div "01:15:03" at bounding box center [846, 18] width 54 height 11
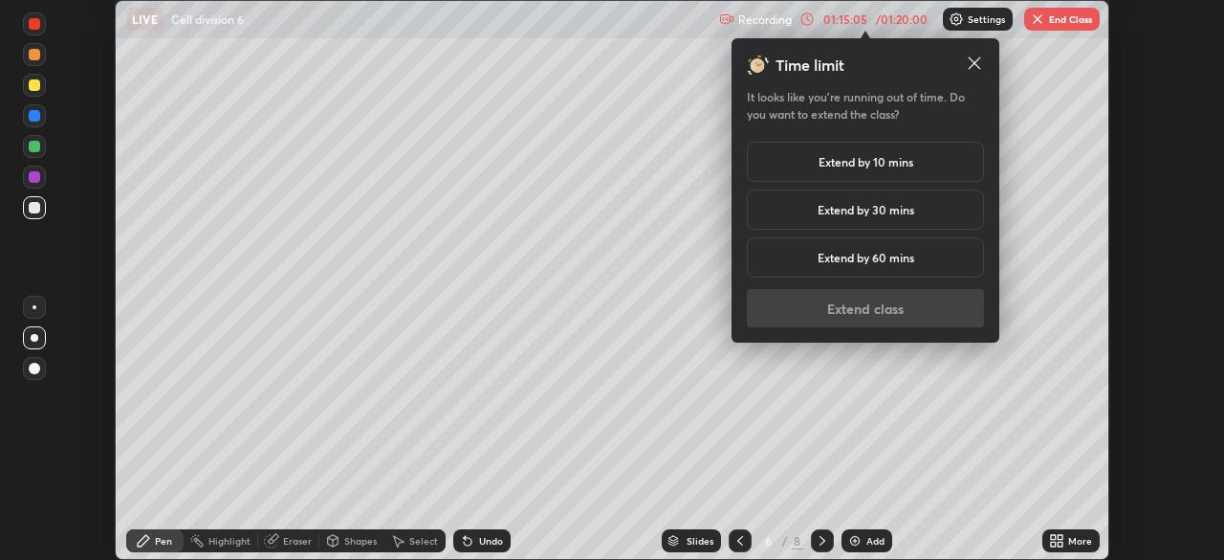
click at [876, 162] on h5 "Extend by 10 mins" at bounding box center [866, 161] width 95 height 17
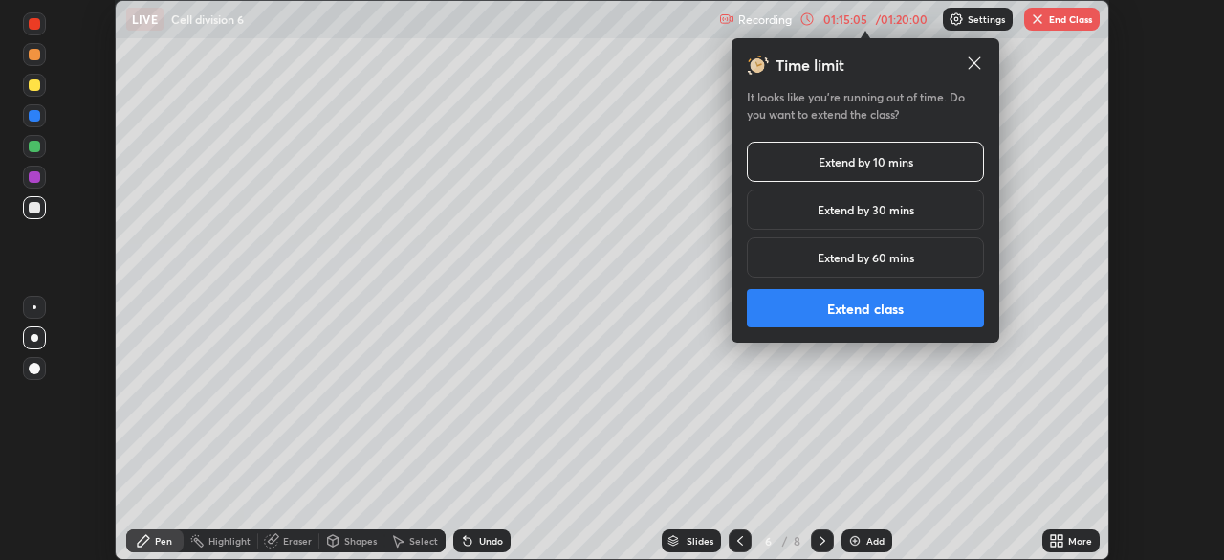
click at [874, 313] on button "Extend class" at bounding box center [865, 308] width 237 height 38
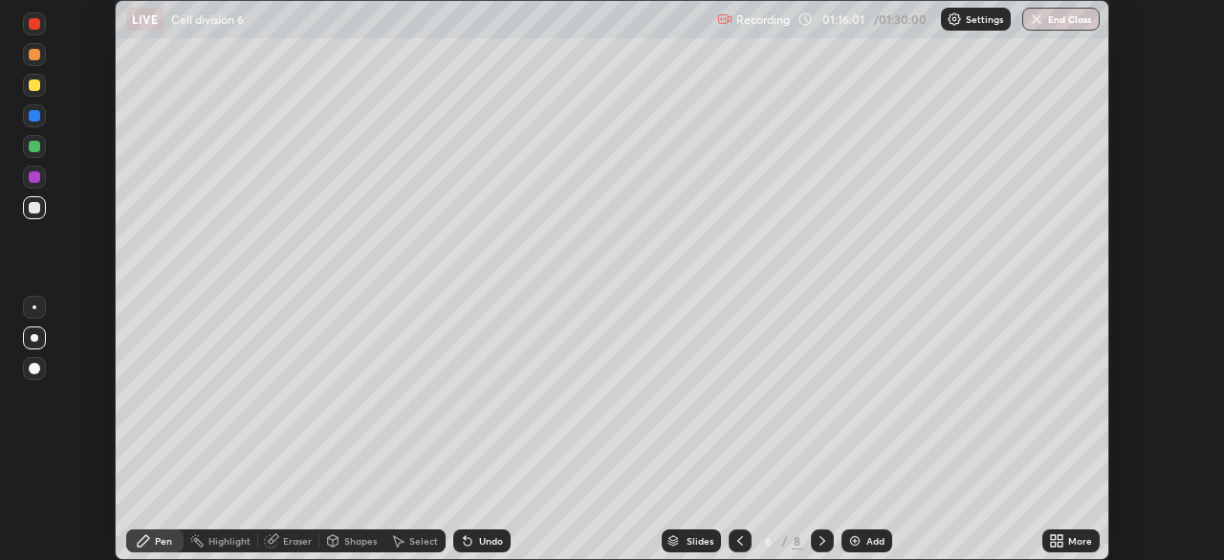
click at [30, 26] on div at bounding box center [34, 23] width 11 height 11
click at [498, 539] on div "Undo" at bounding box center [491, 541] width 24 height 10
click at [483, 544] on div "Undo" at bounding box center [491, 541] width 24 height 10
click at [488, 539] on div "Undo" at bounding box center [491, 541] width 24 height 10
click at [290, 540] on div "Eraser" at bounding box center [297, 541] width 29 height 10
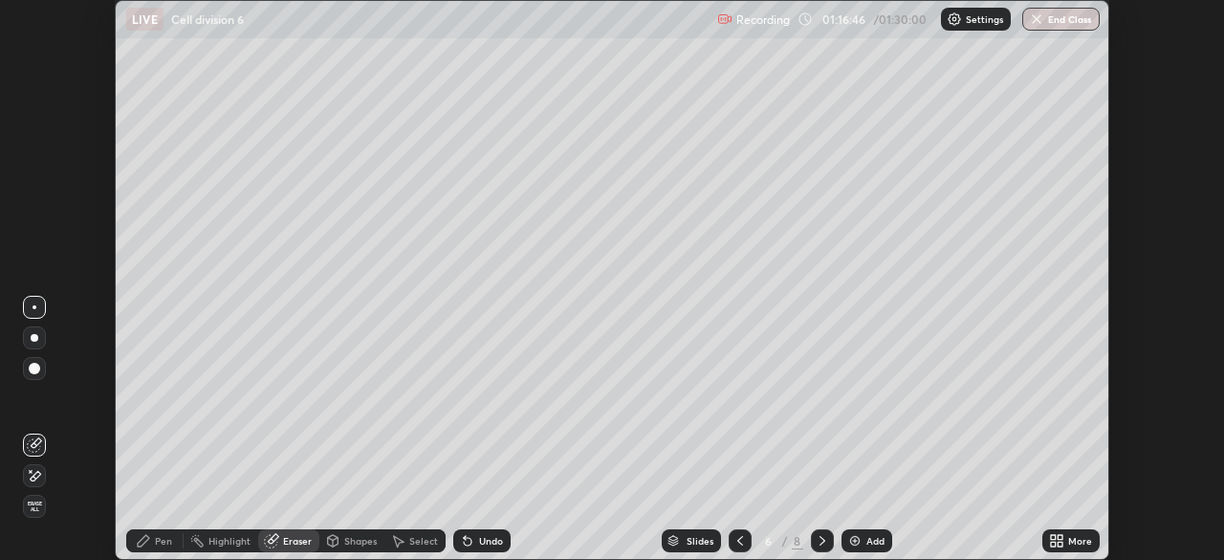
click at [152, 538] on div "Pen" at bounding box center [154, 540] width 57 height 23
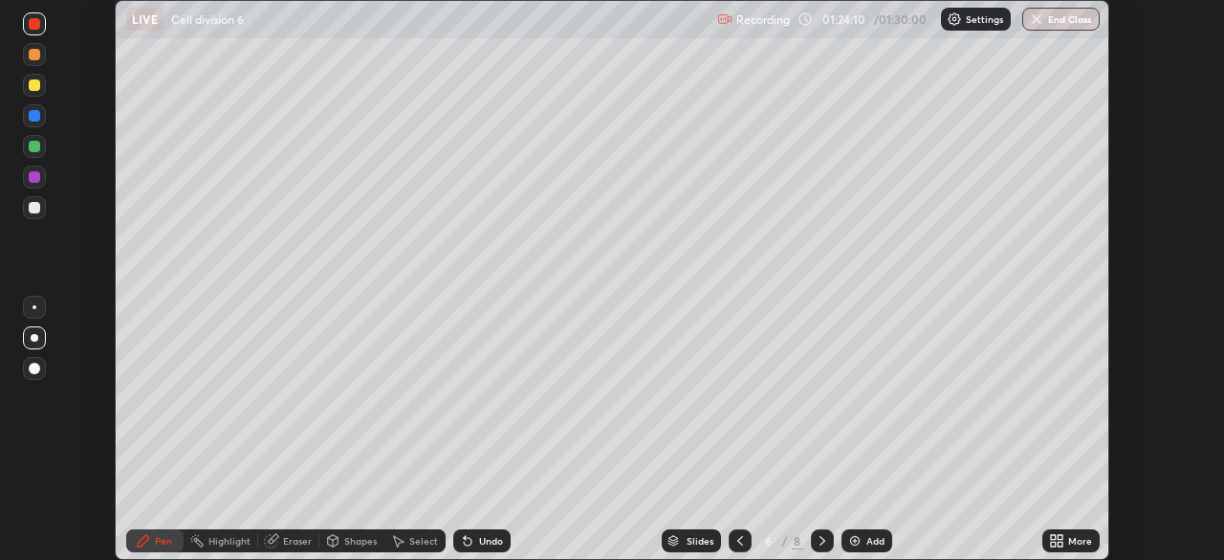
click at [49, 484] on div at bounding box center [34, 407] width 31 height 230
click at [1063, 15] on button "End Class" at bounding box center [1061, 19] width 77 height 23
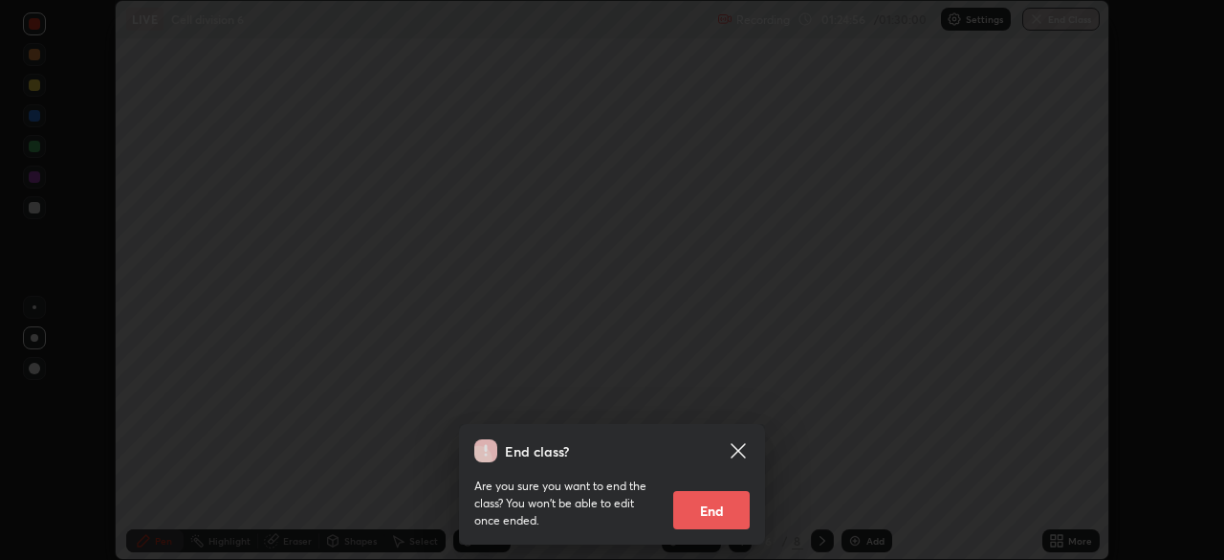
click at [721, 517] on button "End" at bounding box center [711, 510] width 77 height 38
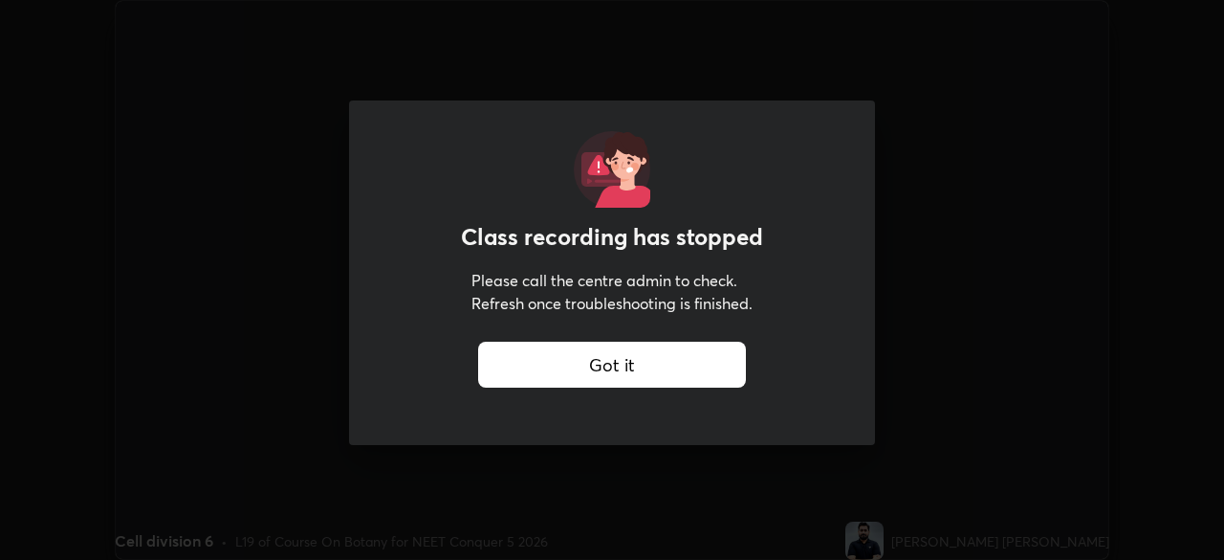
click at [630, 350] on div "Got it" at bounding box center [612, 364] width 268 height 46
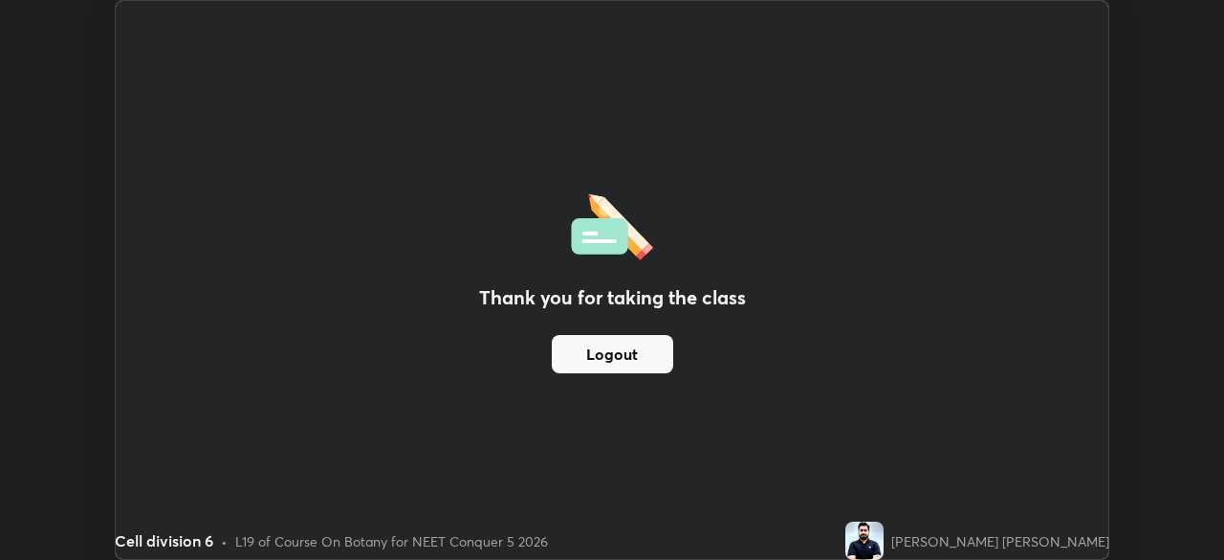
click at [624, 345] on div "Got it" at bounding box center [612, 364] width 268 height 46
click at [614, 346] on button "Logout" at bounding box center [612, 354] width 121 height 38
